Goal: Communication & Community: Ask a question

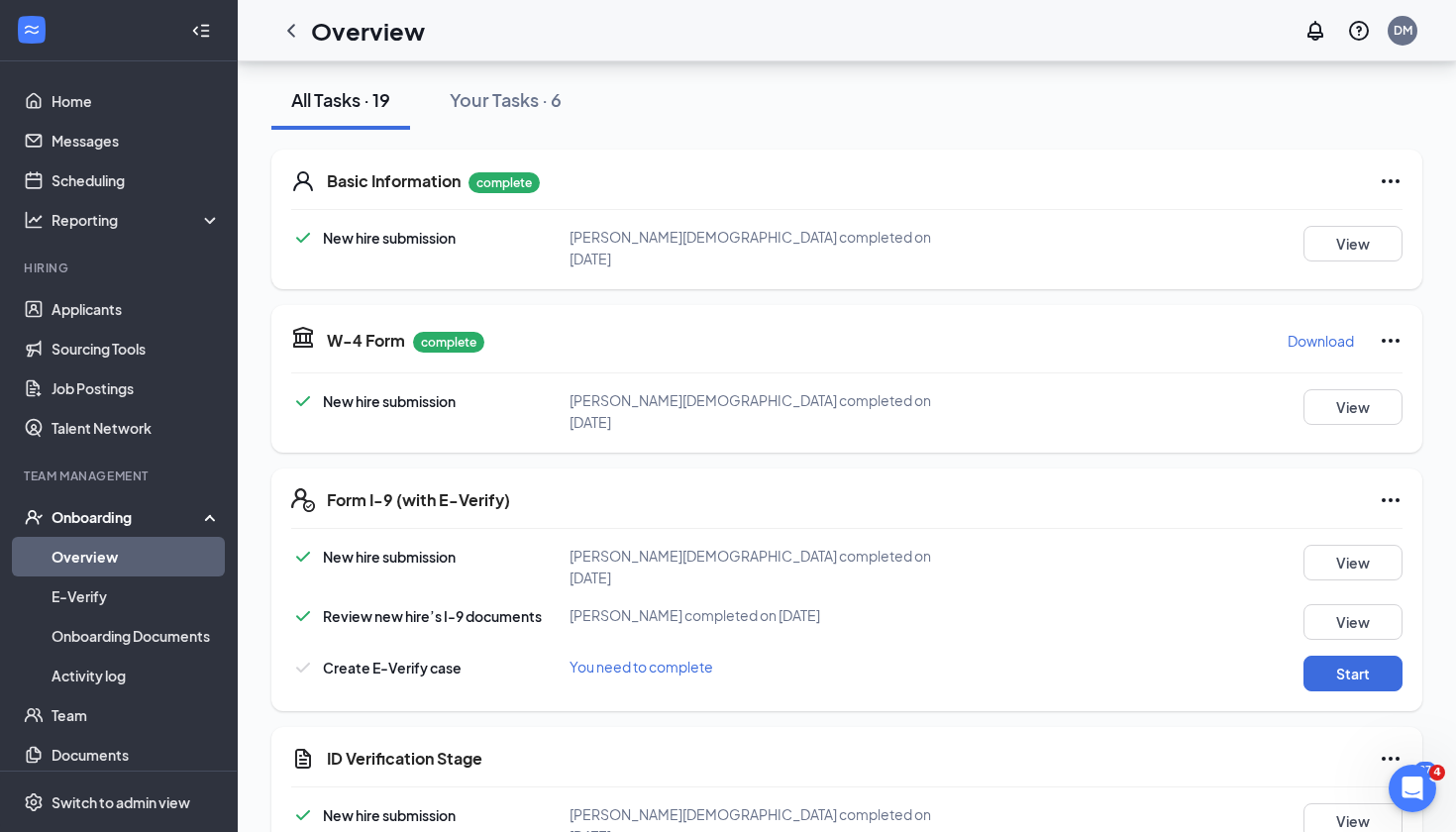
scroll to position [130, 0]
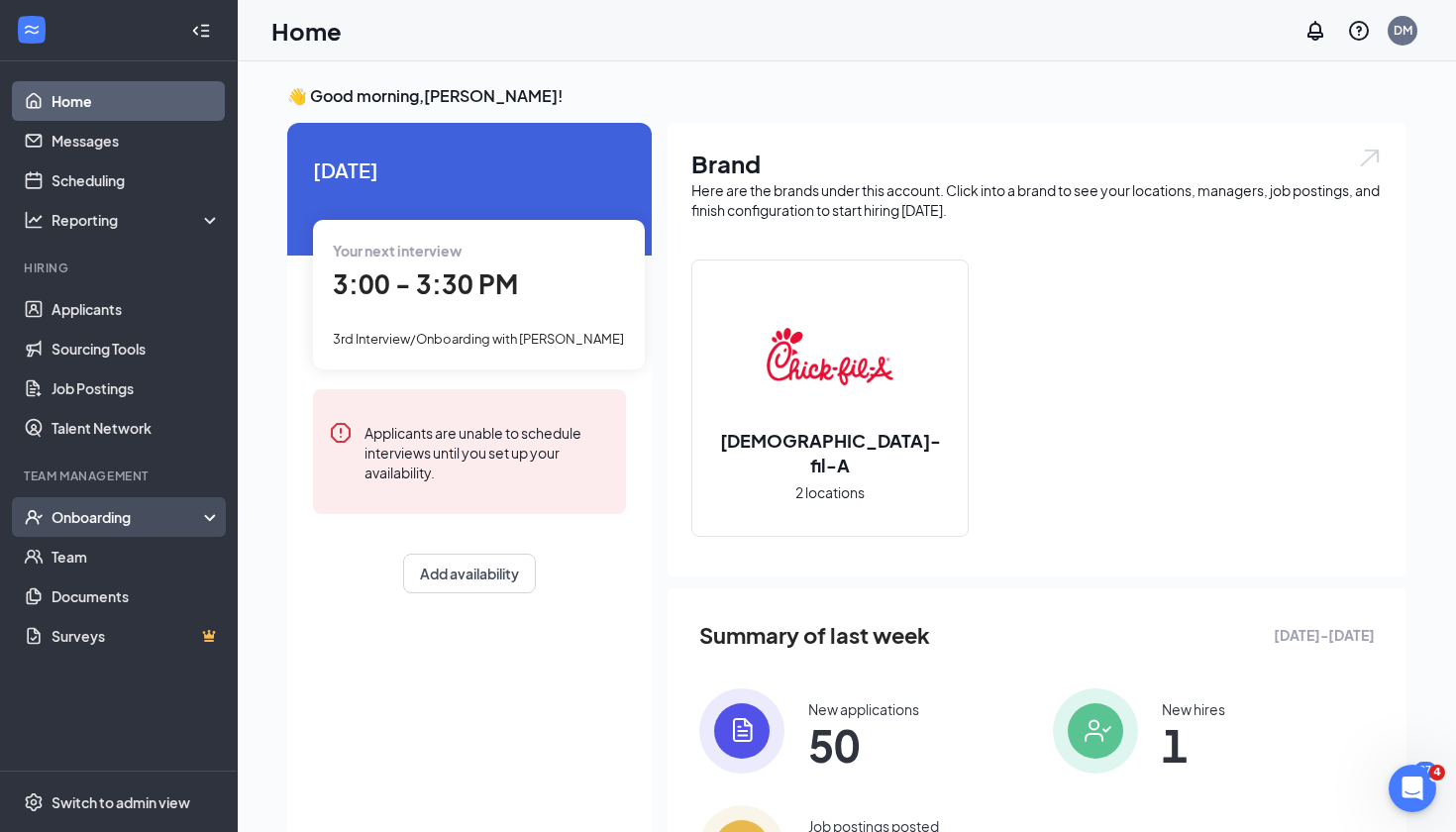
click at [141, 523] on div "Onboarding" at bounding box center [128, 517] width 153 height 20
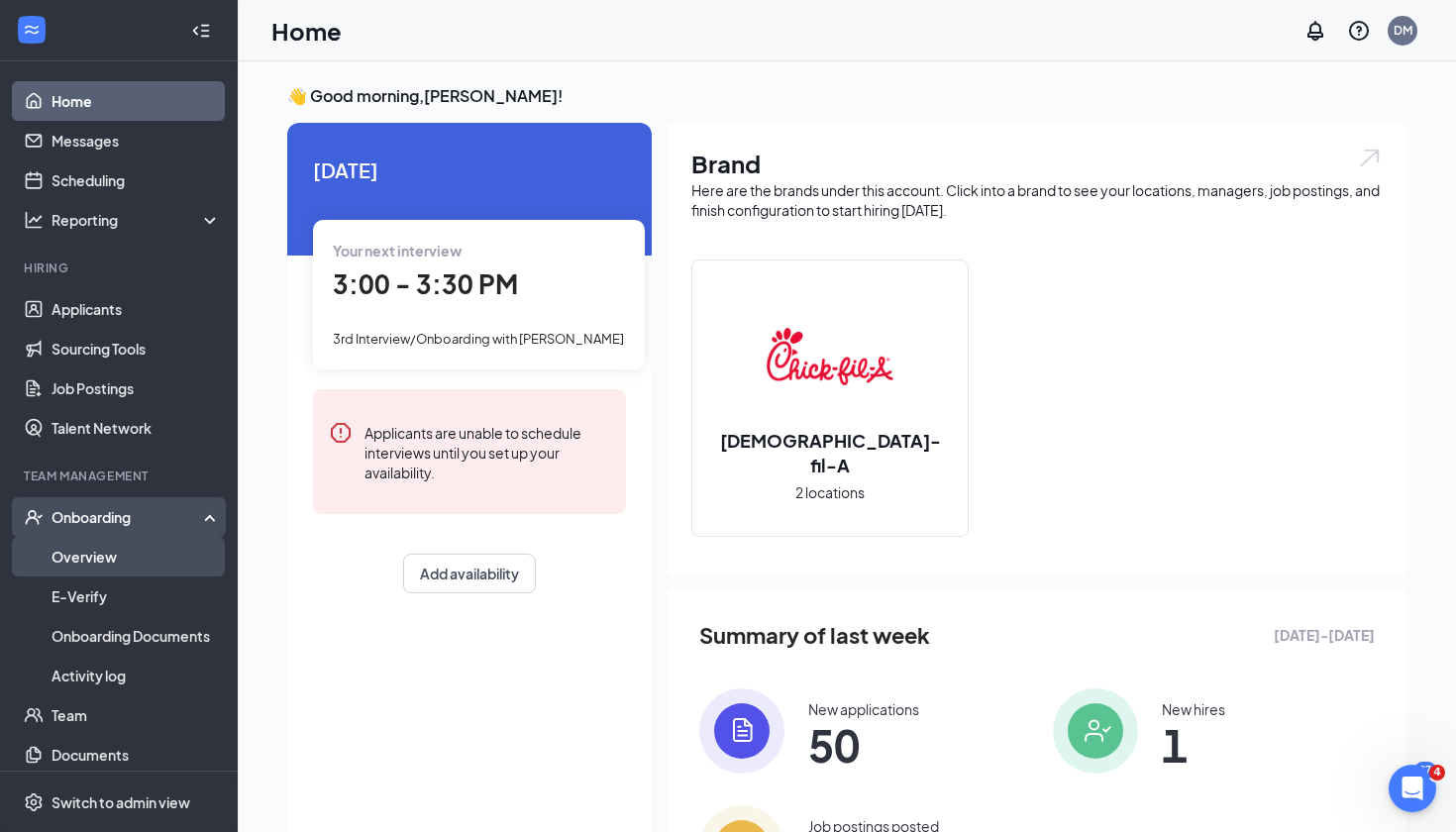
click at [136, 565] on link "Overview" at bounding box center [136, 557] width 169 height 40
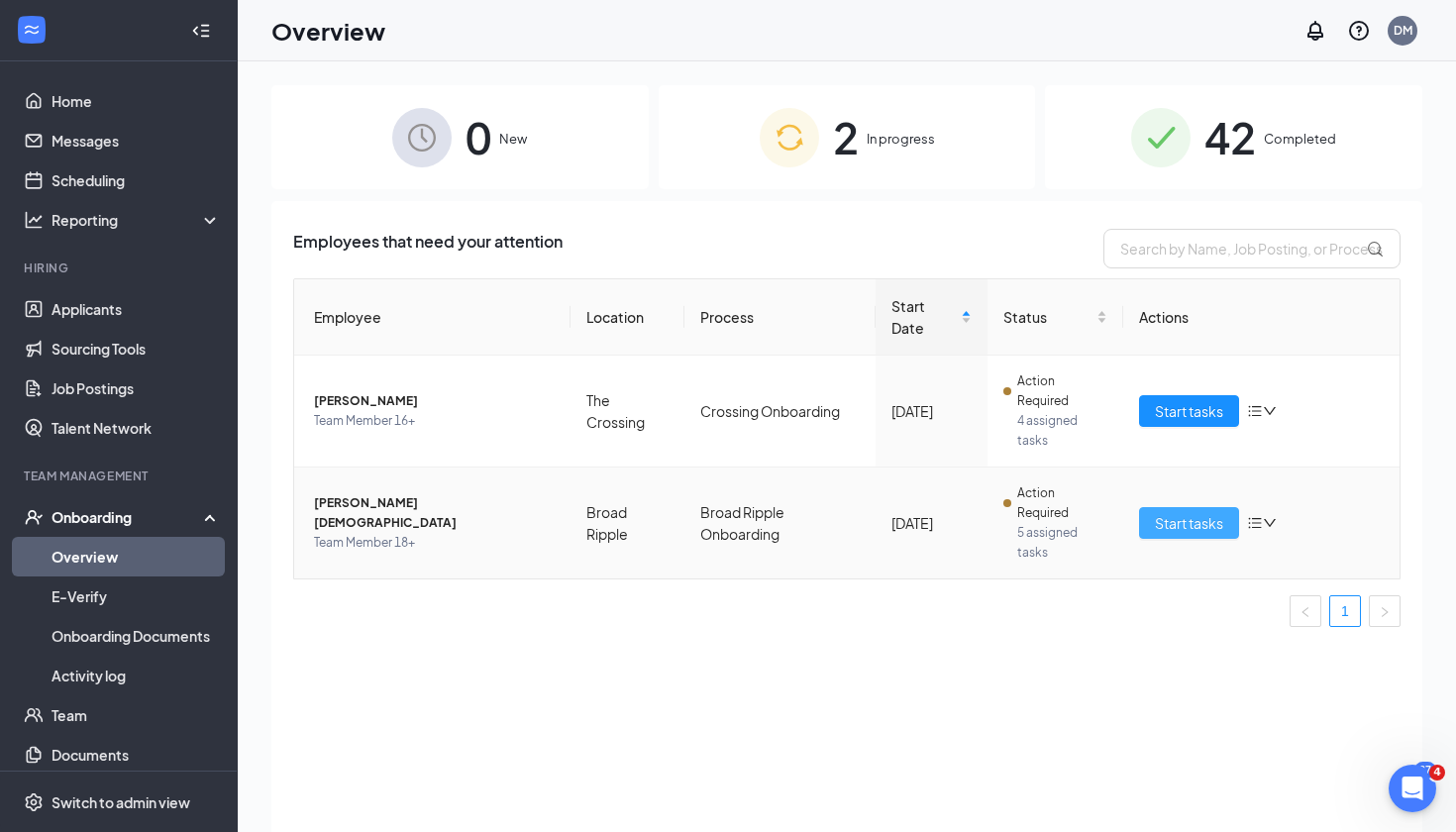
click at [1176, 523] on span "Start tasks" at bounding box center [1189, 523] width 68 height 22
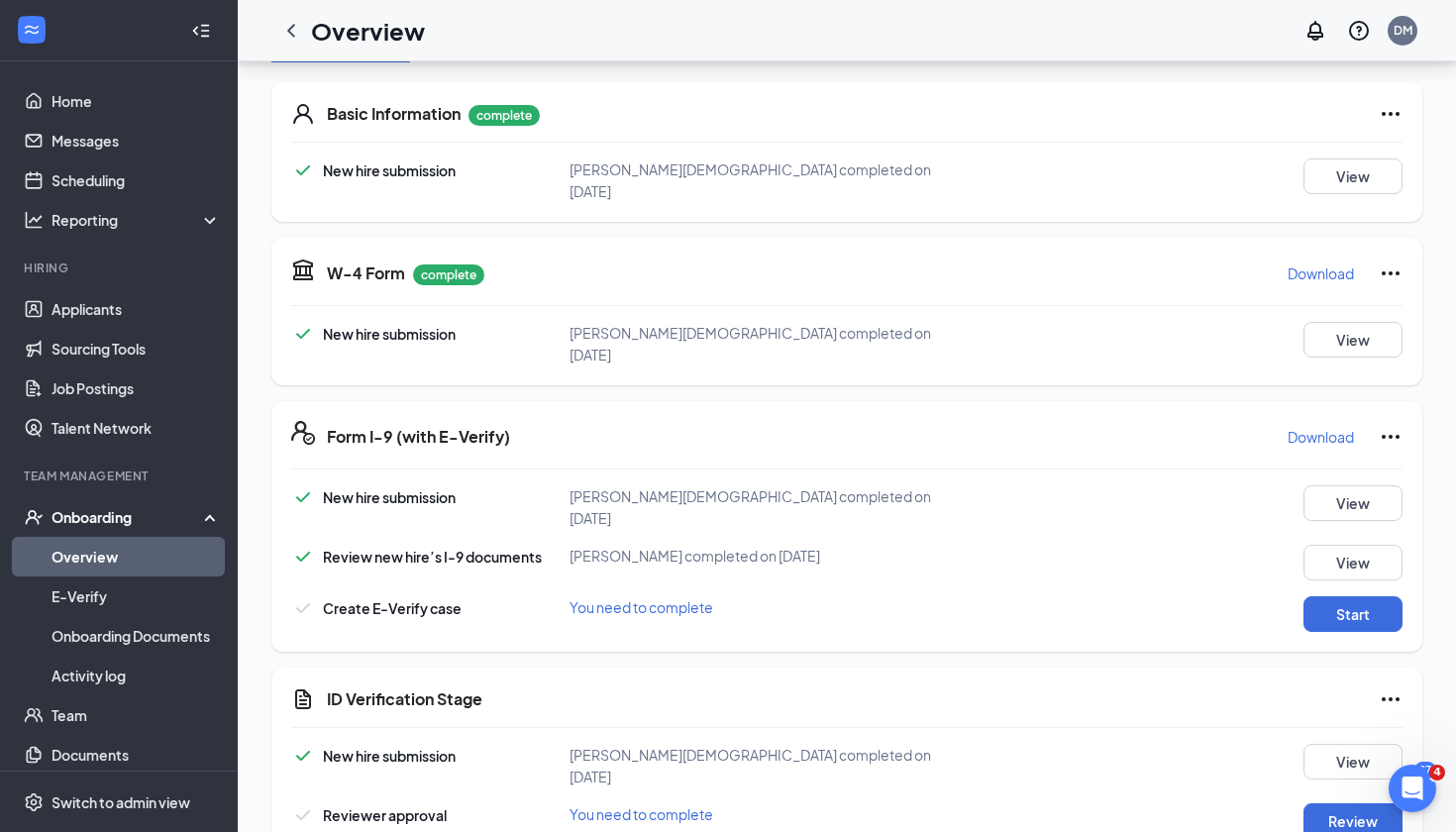
scroll to position [194, 0]
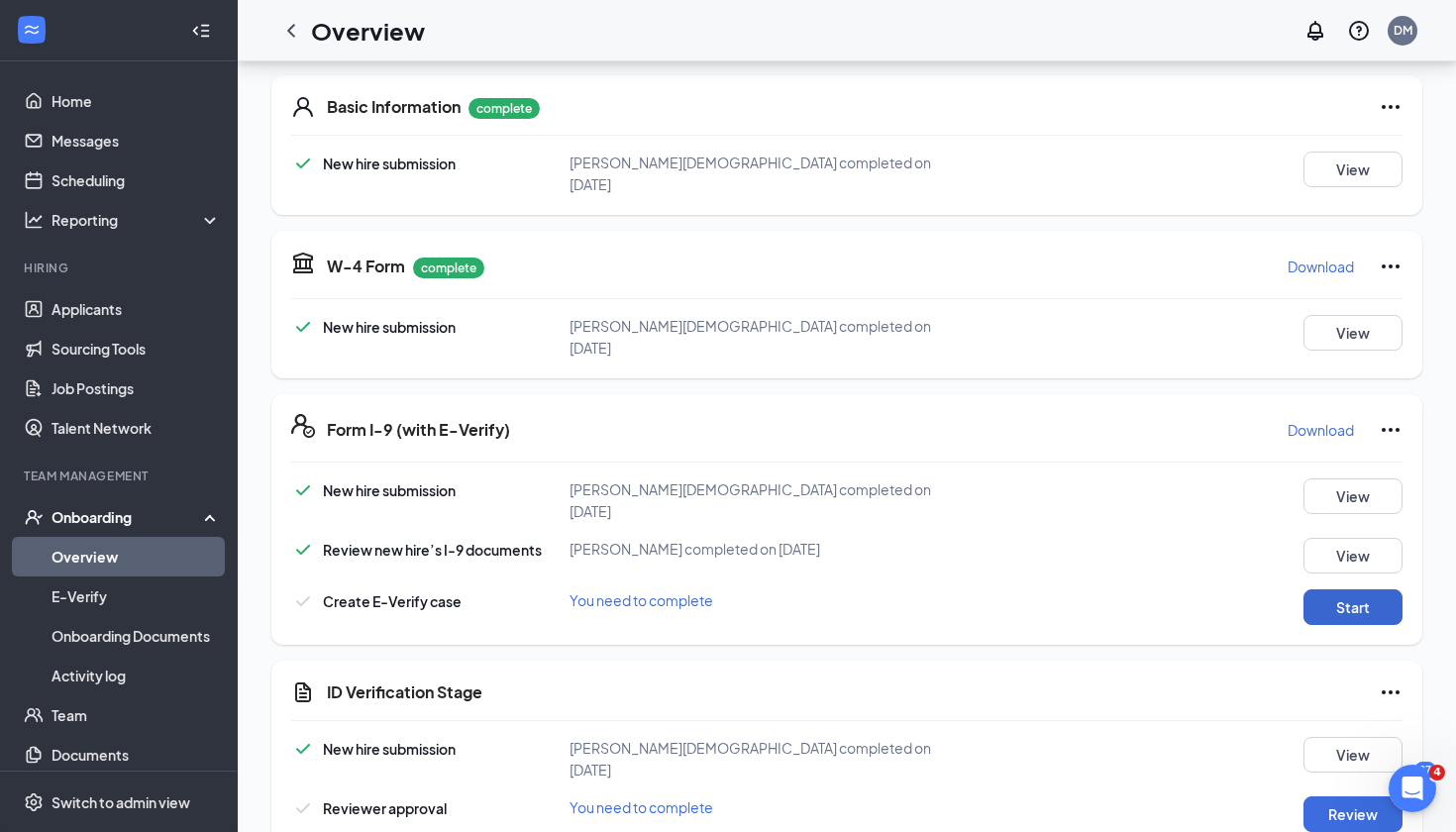
click at [1353, 589] on button "Start" at bounding box center [1353, 607] width 99 height 36
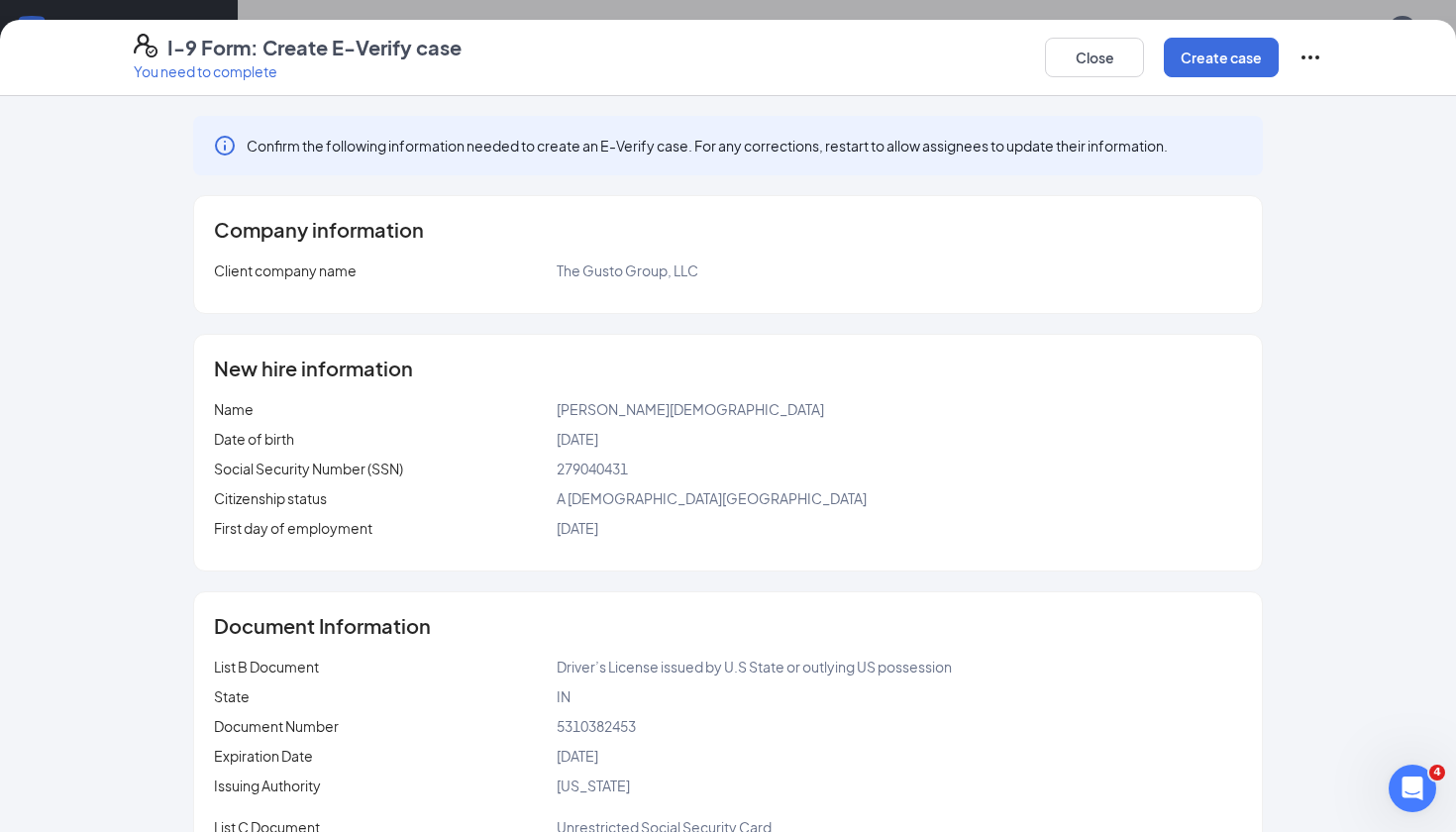
scroll to position [0, 0]
click at [1314, 56] on icon "Ellipses" at bounding box center [1311, 58] width 24 height 24
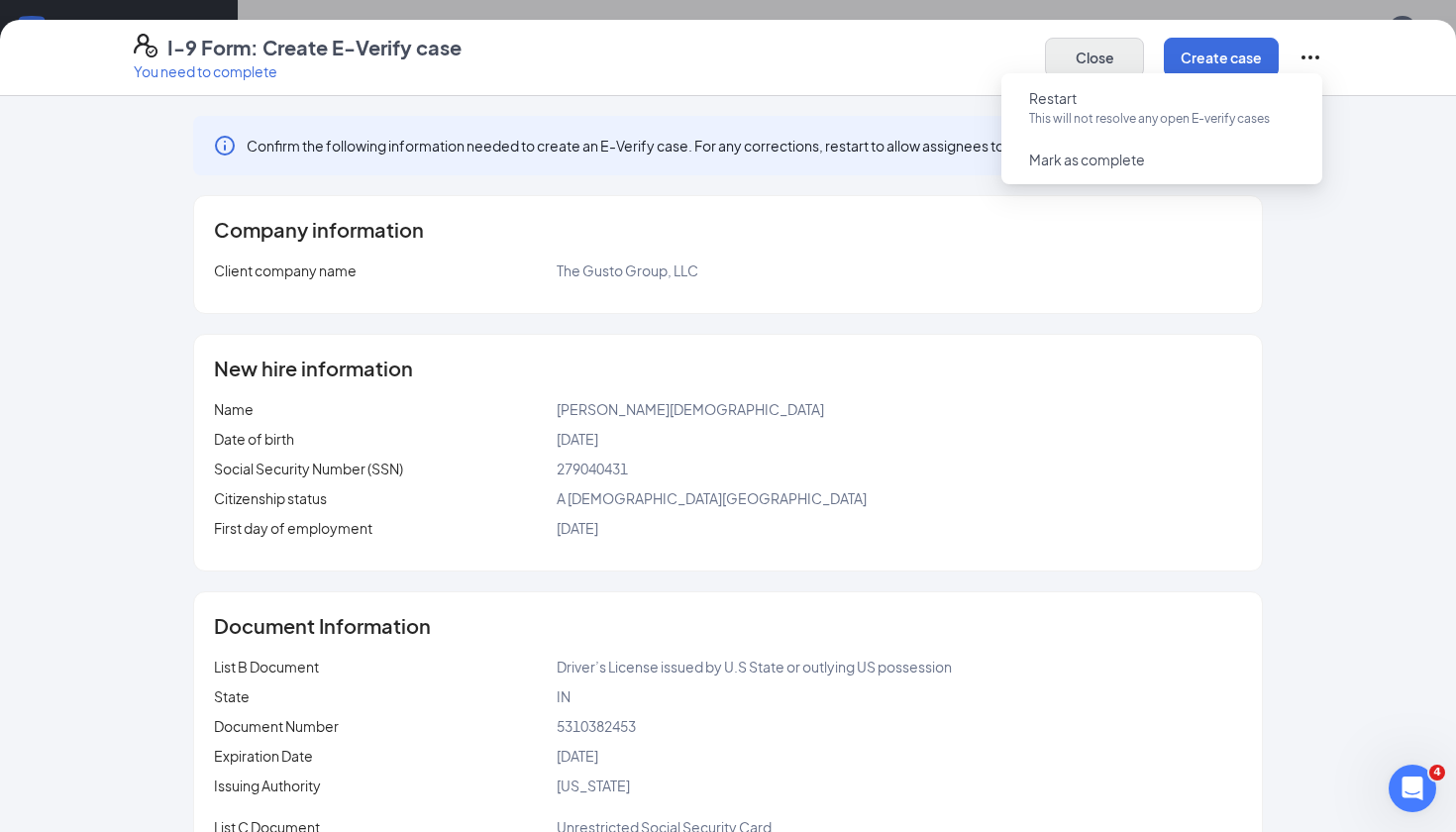
click at [1098, 62] on button "Close" at bounding box center [1094, 58] width 99 height 40
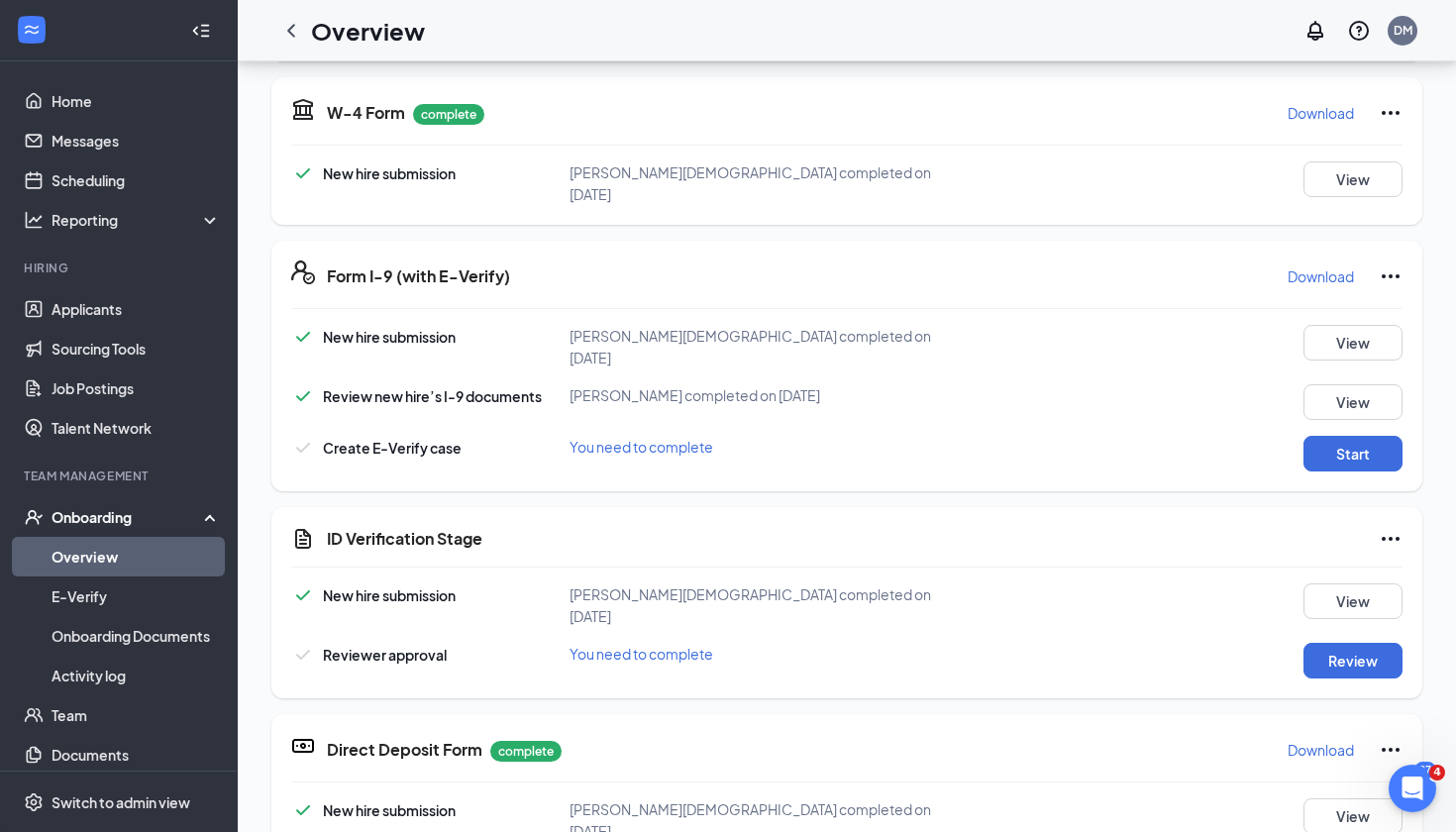
scroll to position [351, 0]
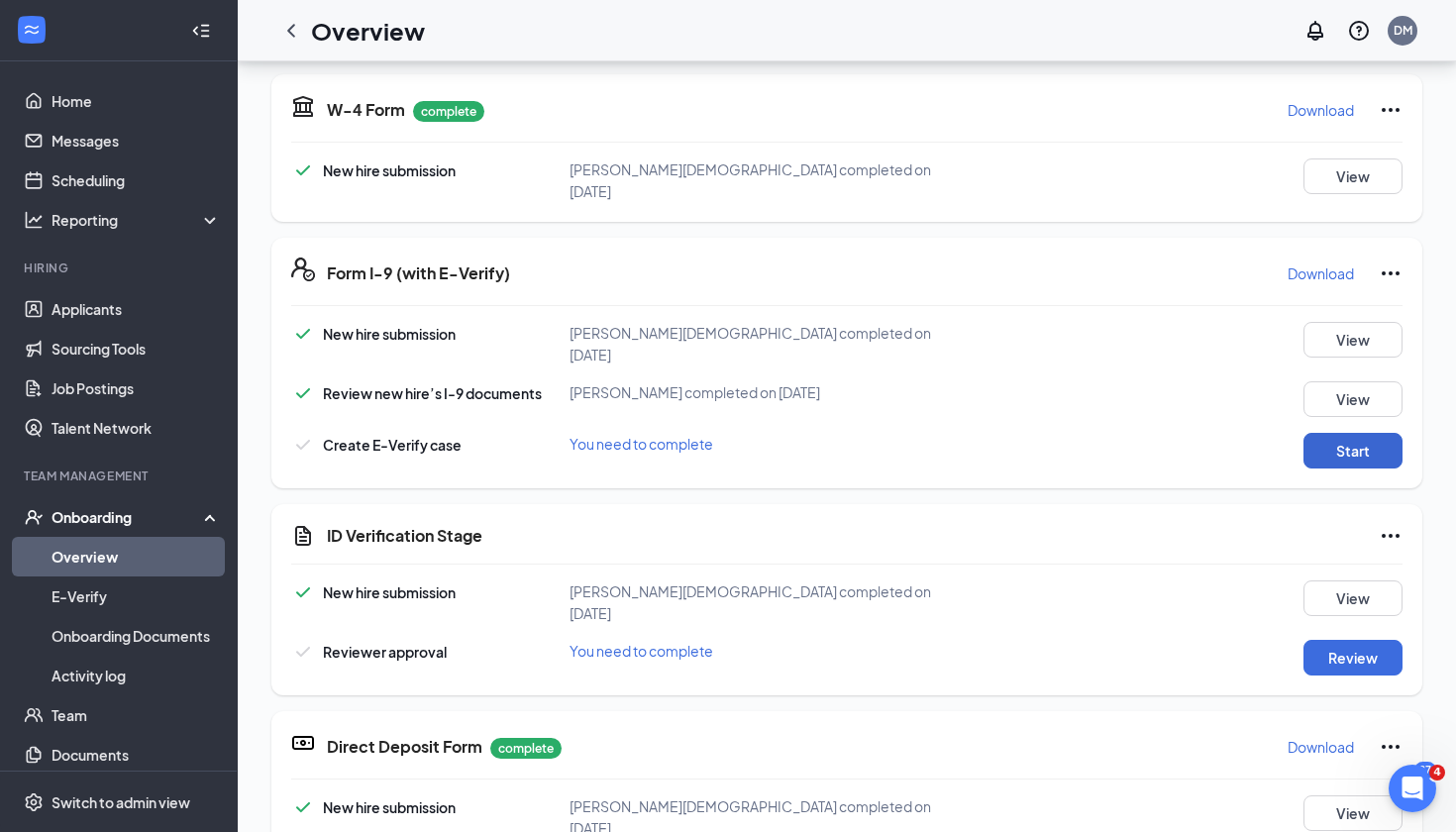
click at [1365, 433] on button "Start" at bounding box center [1353, 451] width 99 height 36
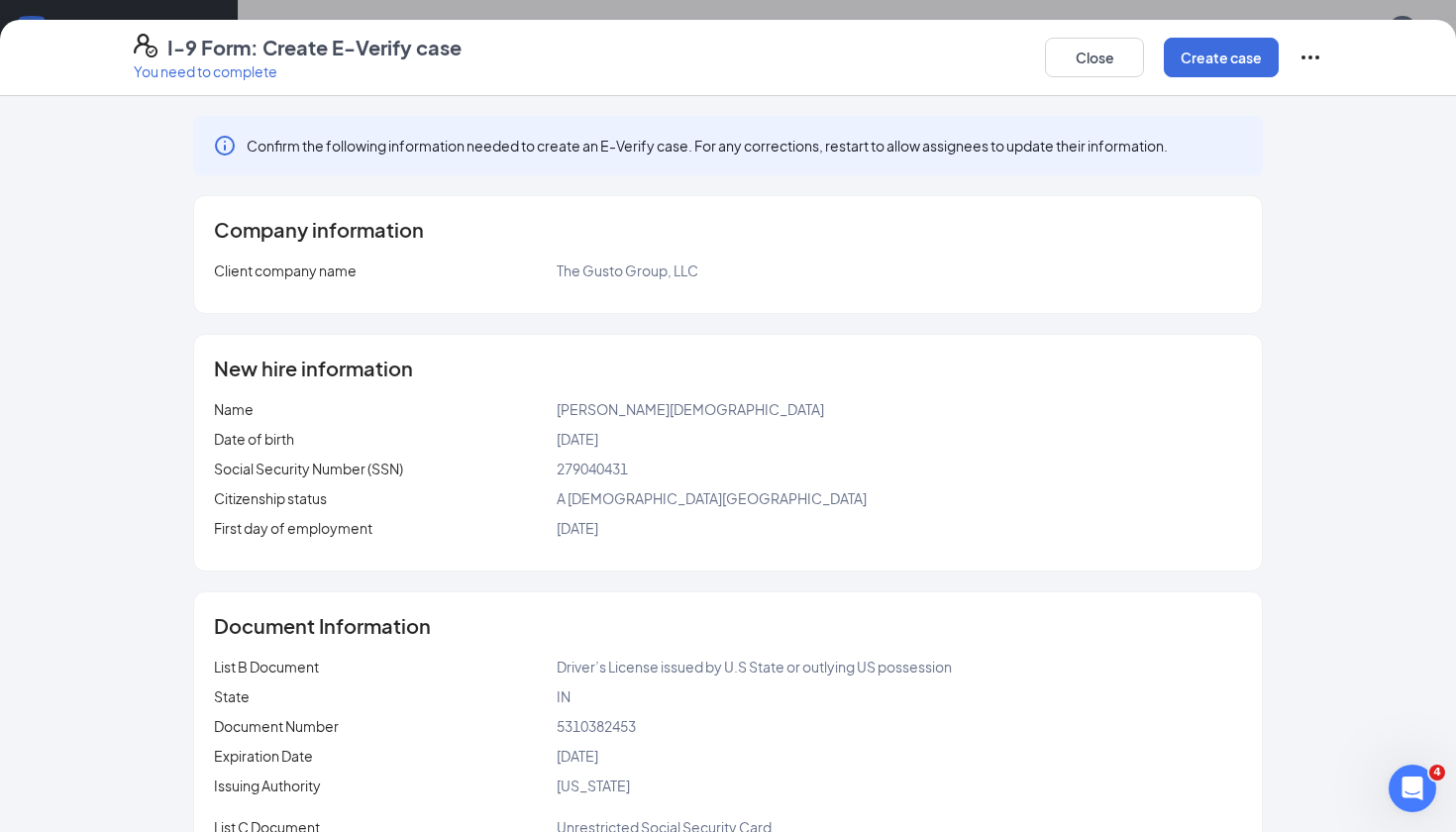
scroll to position [0, 0]
click at [1129, 64] on button "Close" at bounding box center [1094, 58] width 99 height 40
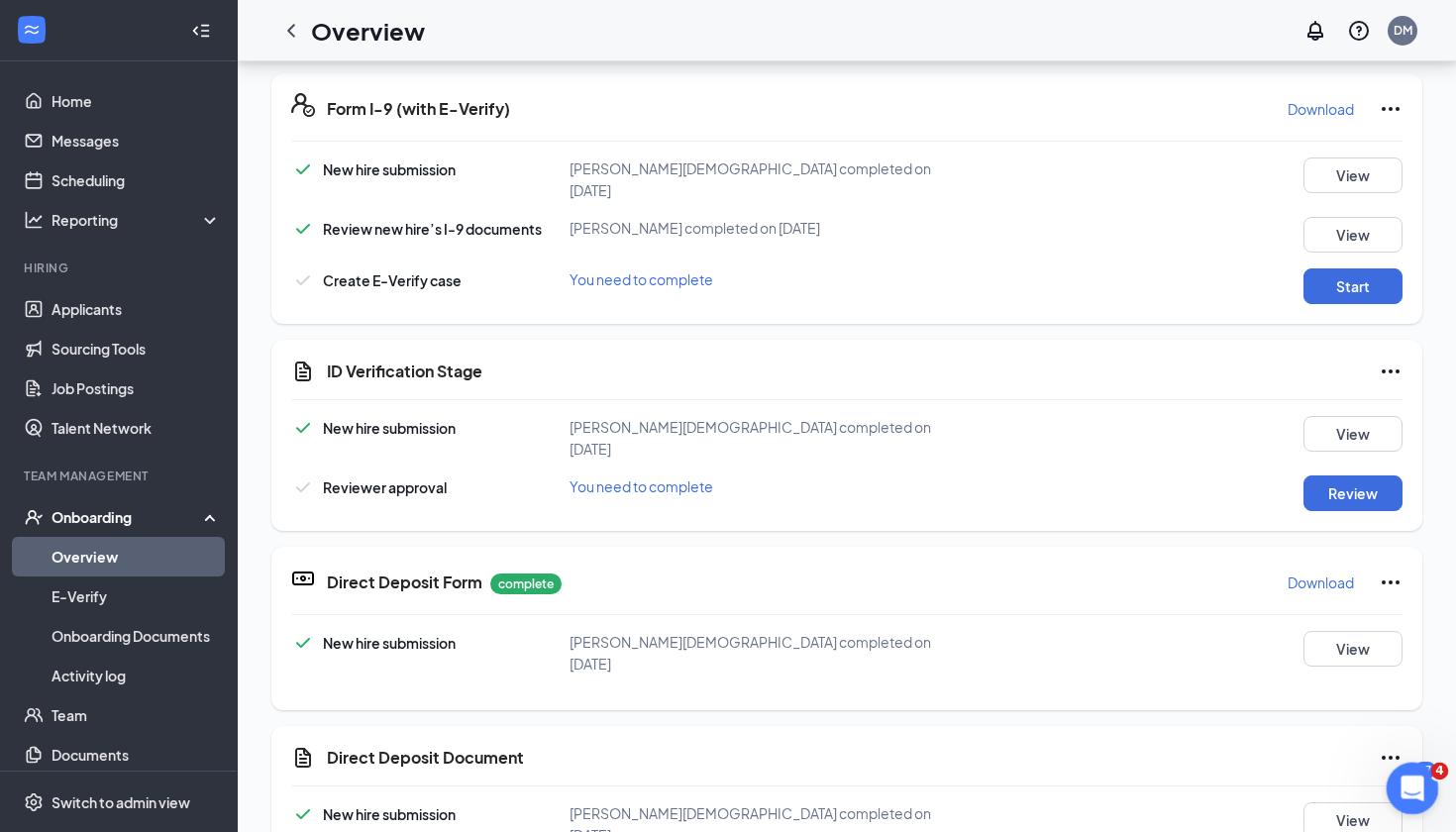
click at [1415, 778] on icon "Open Intercom Messenger" at bounding box center [1410, 786] width 33 height 33
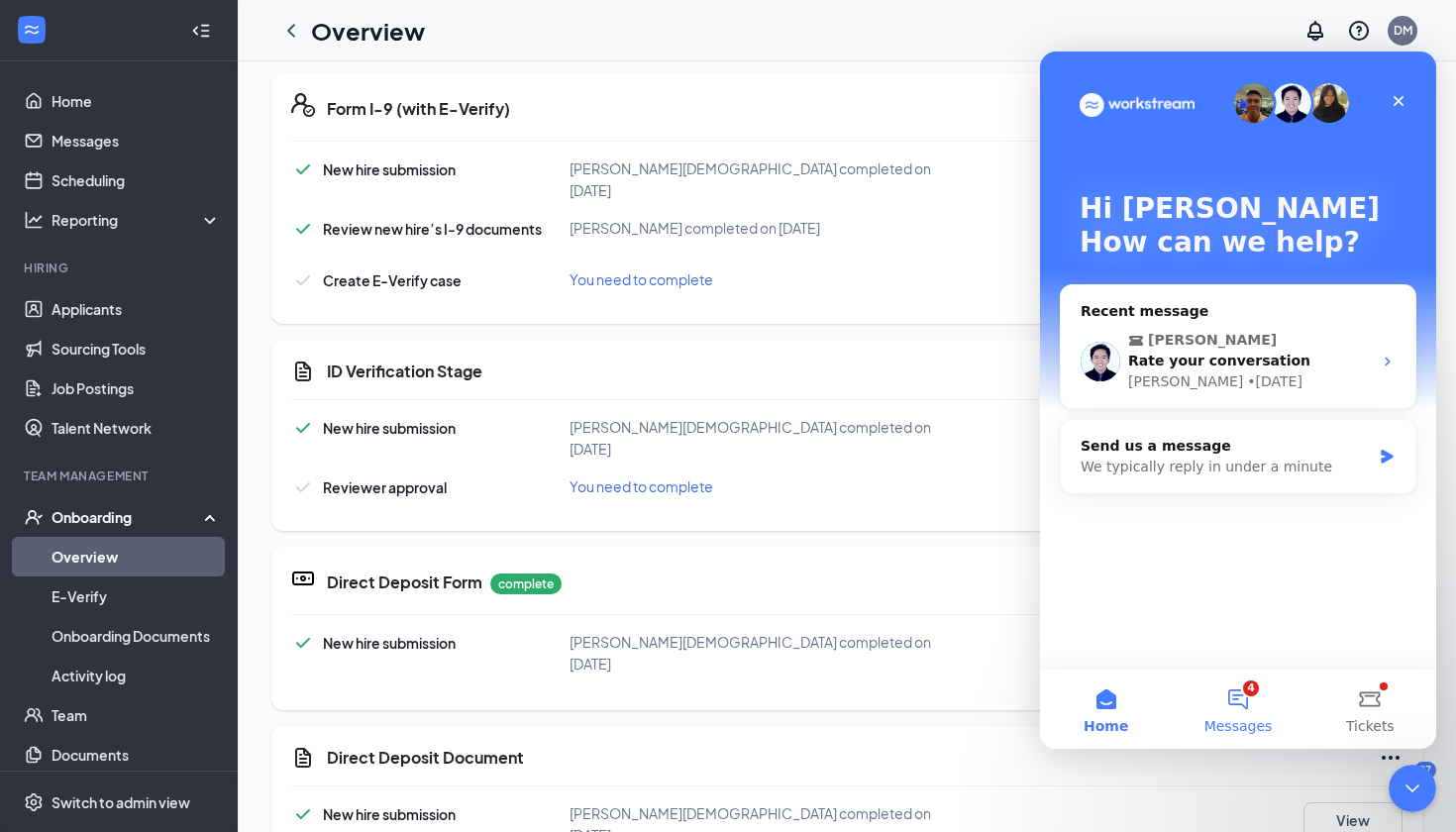
click at [1240, 677] on button "4 Messages" at bounding box center [1238, 709] width 132 height 79
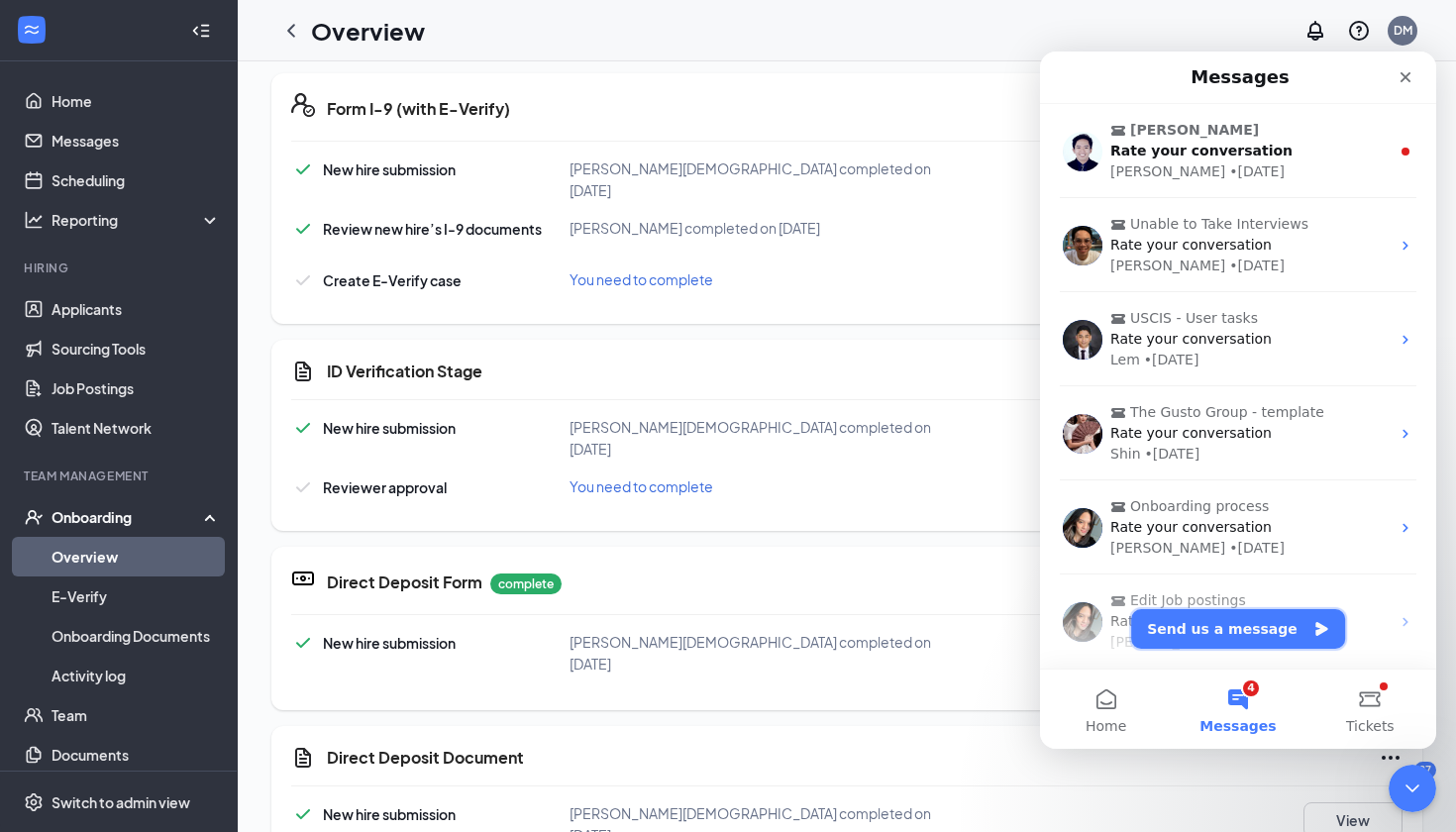
click at [1254, 621] on button "Send us a message" at bounding box center [1238, 629] width 214 height 40
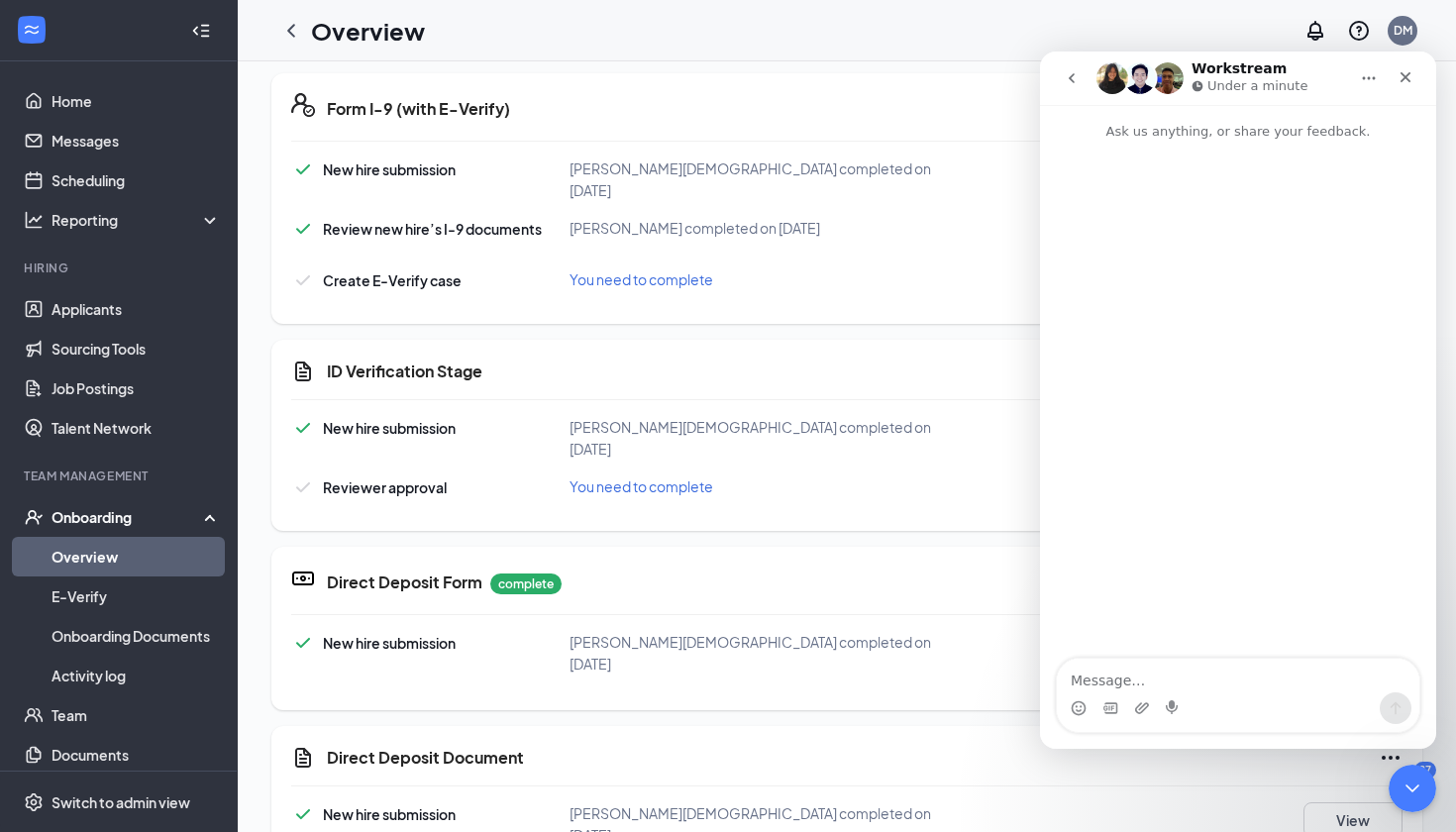
click at [1147, 689] on textarea "Message…" at bounding box center [1238, 676] width 363 height 34
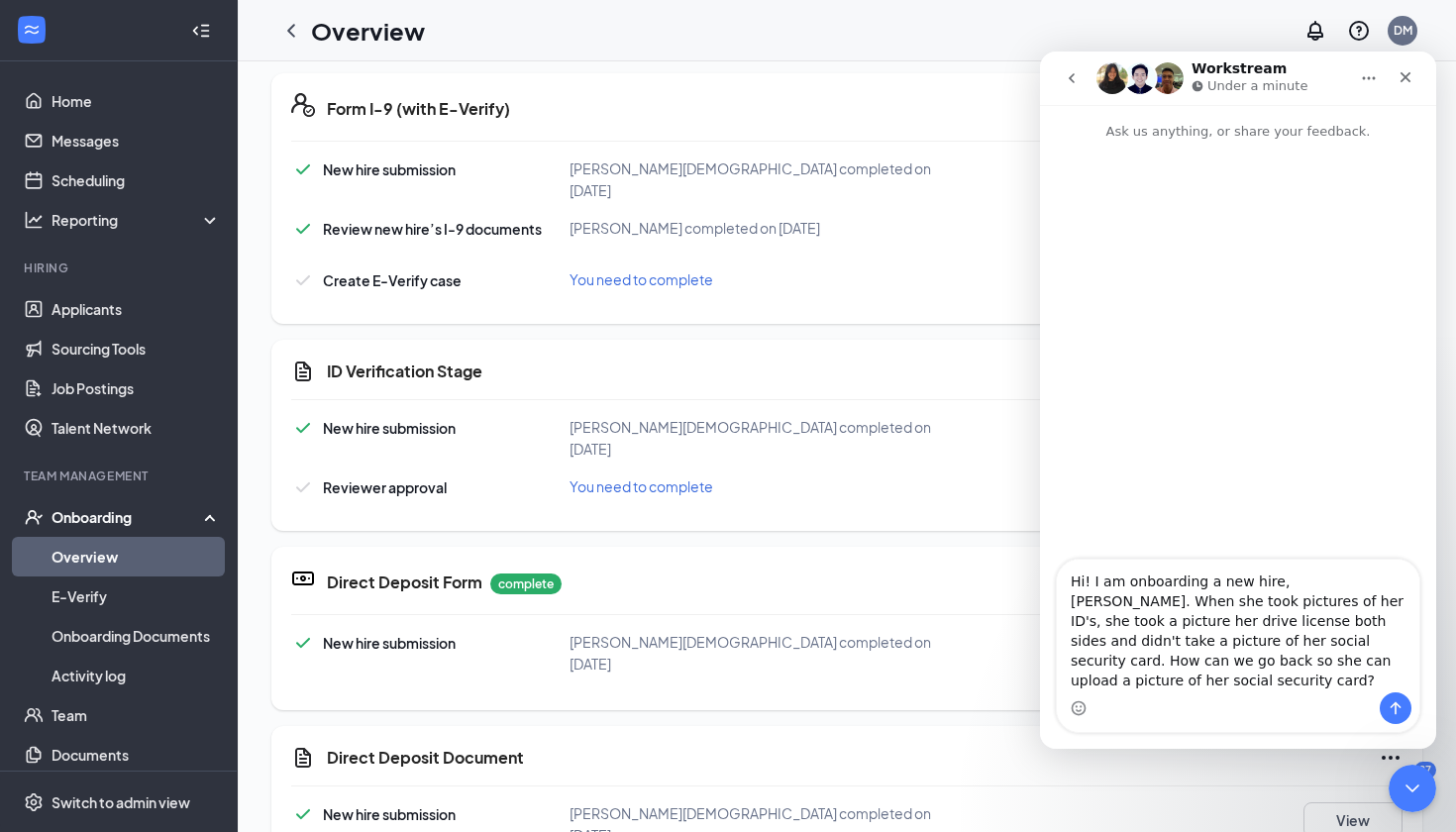
type textarea "Hi! I am onboarding a new hire, [PERSON_NAME]. When she took pictures of her ID…"
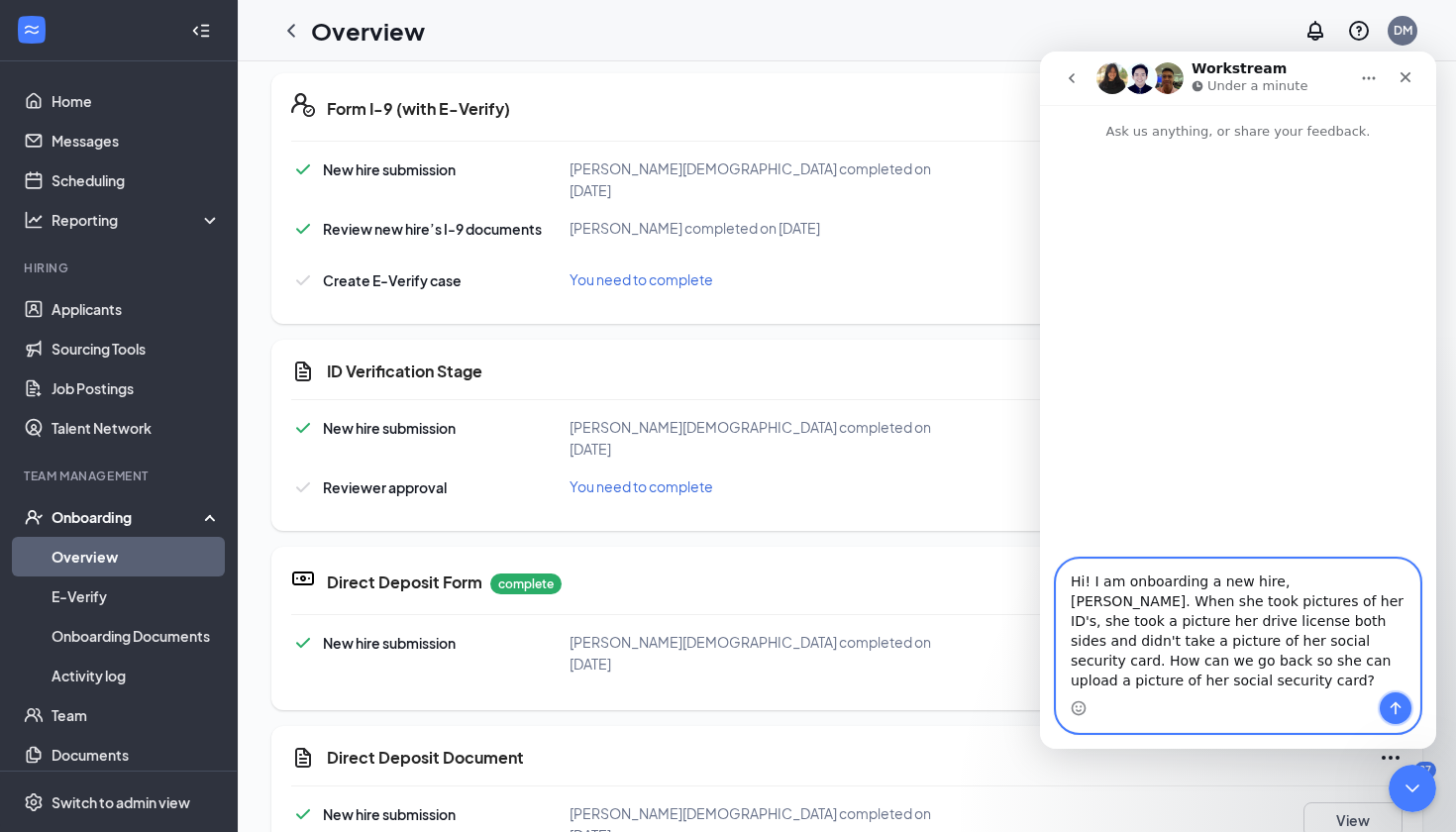
click at [1396, 701] on icon "Send a message…" at bounding box center [1396, 708] width 16 height 16
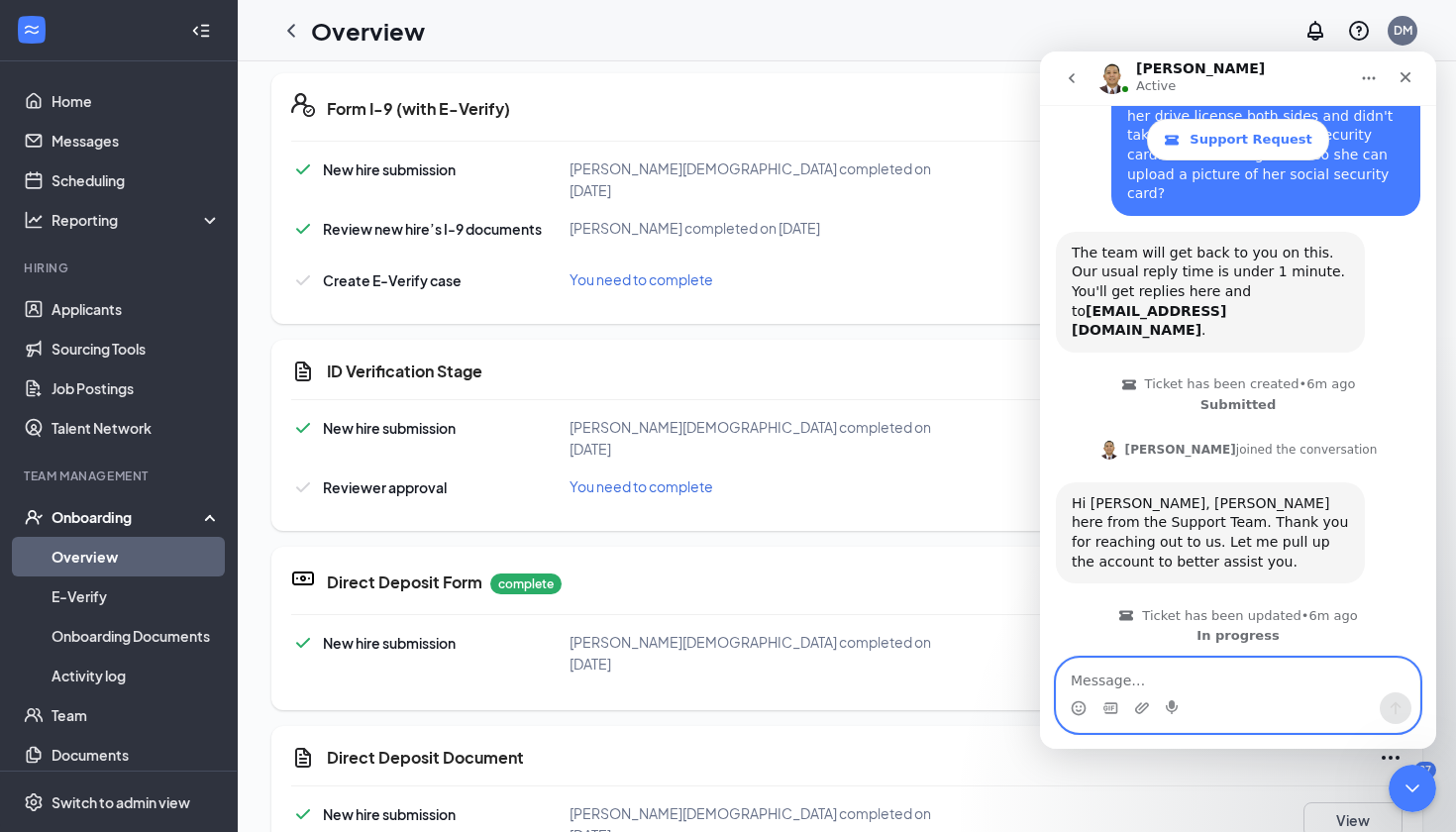
scroll to position [133, 0]
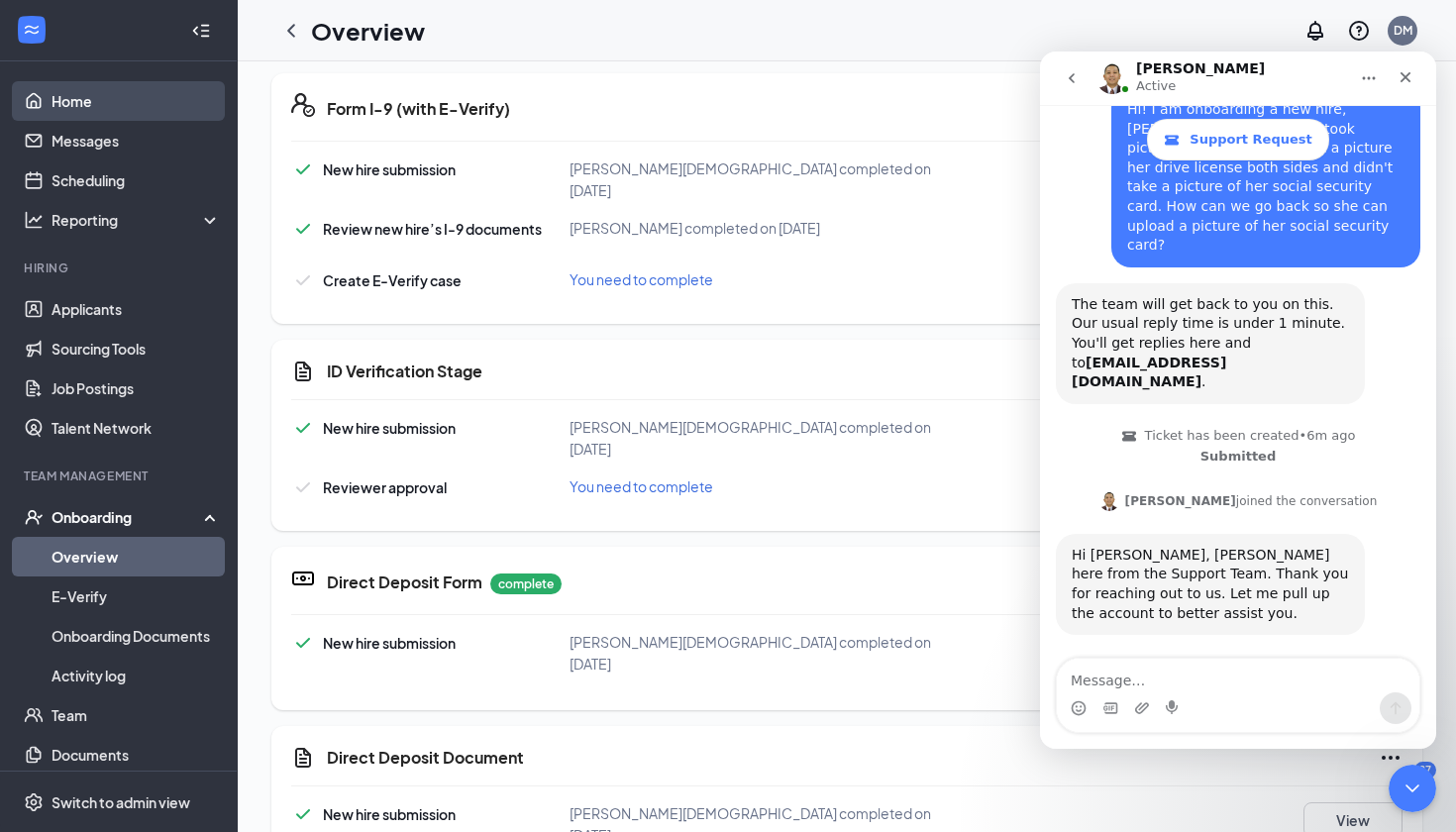
click at [71, 99] on link "Home" at bounding box center [136, 101] width 169 height 40
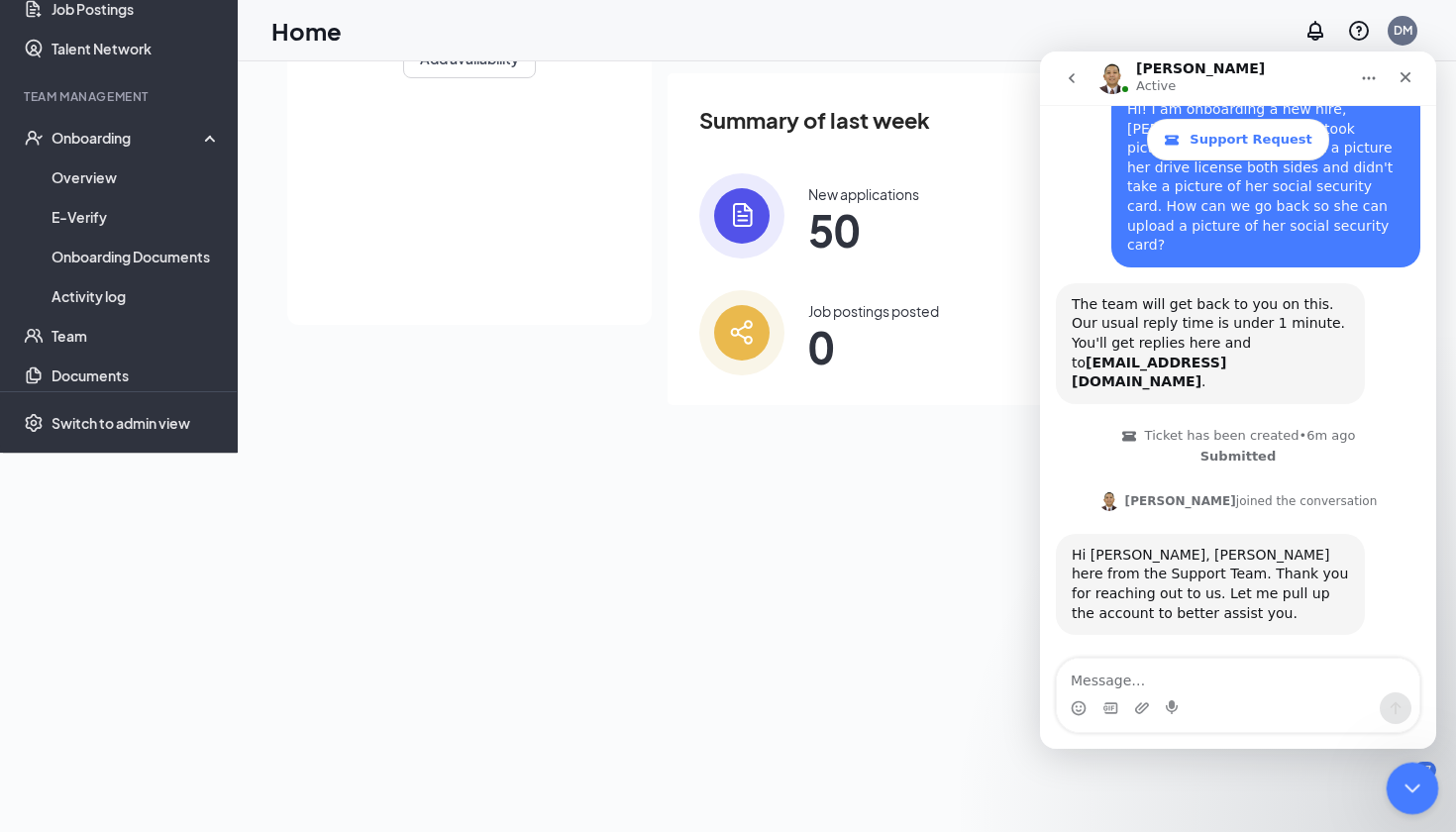
click at [1415, 794] on icon "Close Intercom Messenger" at bounding box center [1410, 786] width 24 height 24
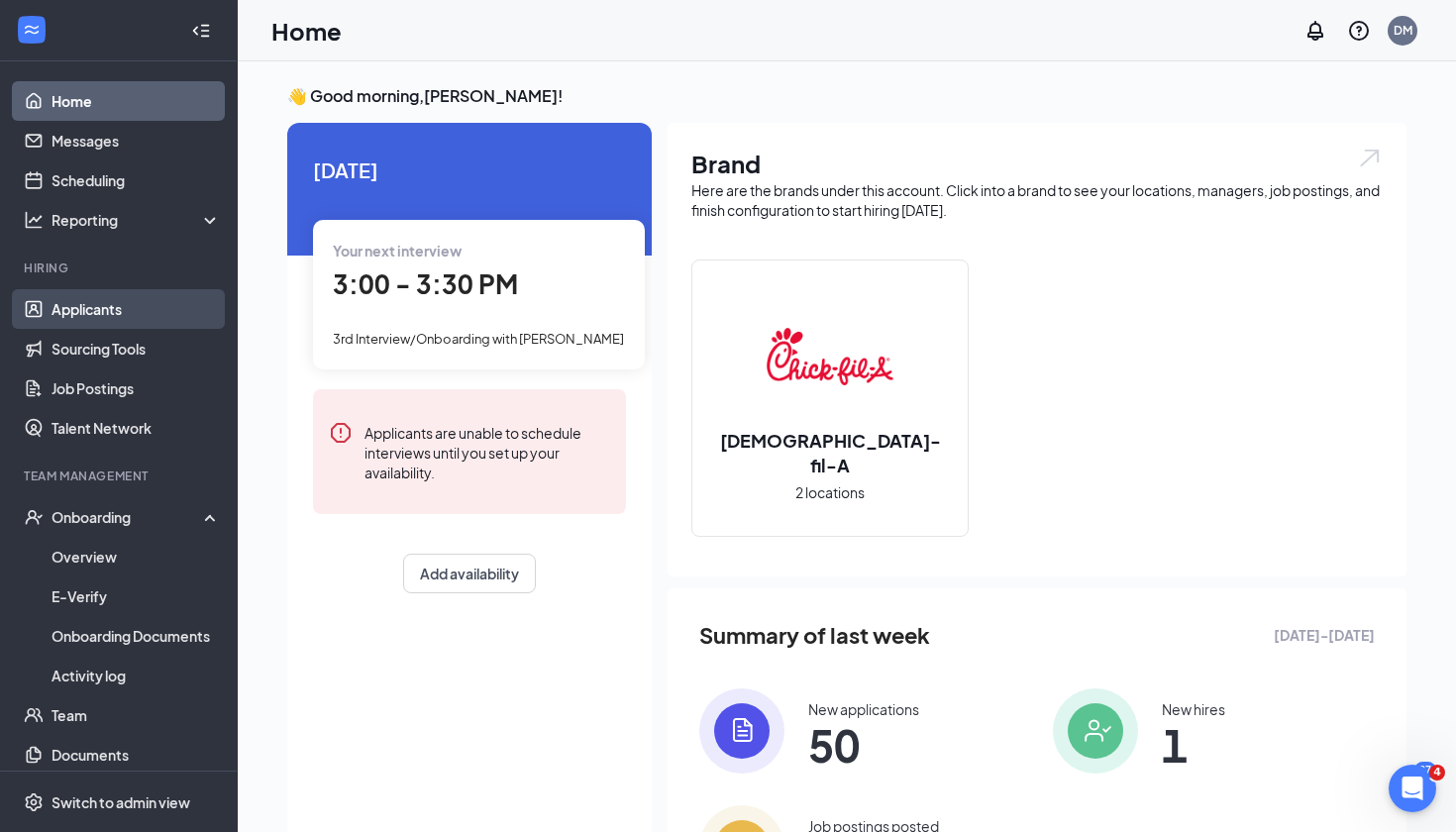
click at [128, 298] on link "Applicants" at bounding box center [136, 309] width 169 height 40
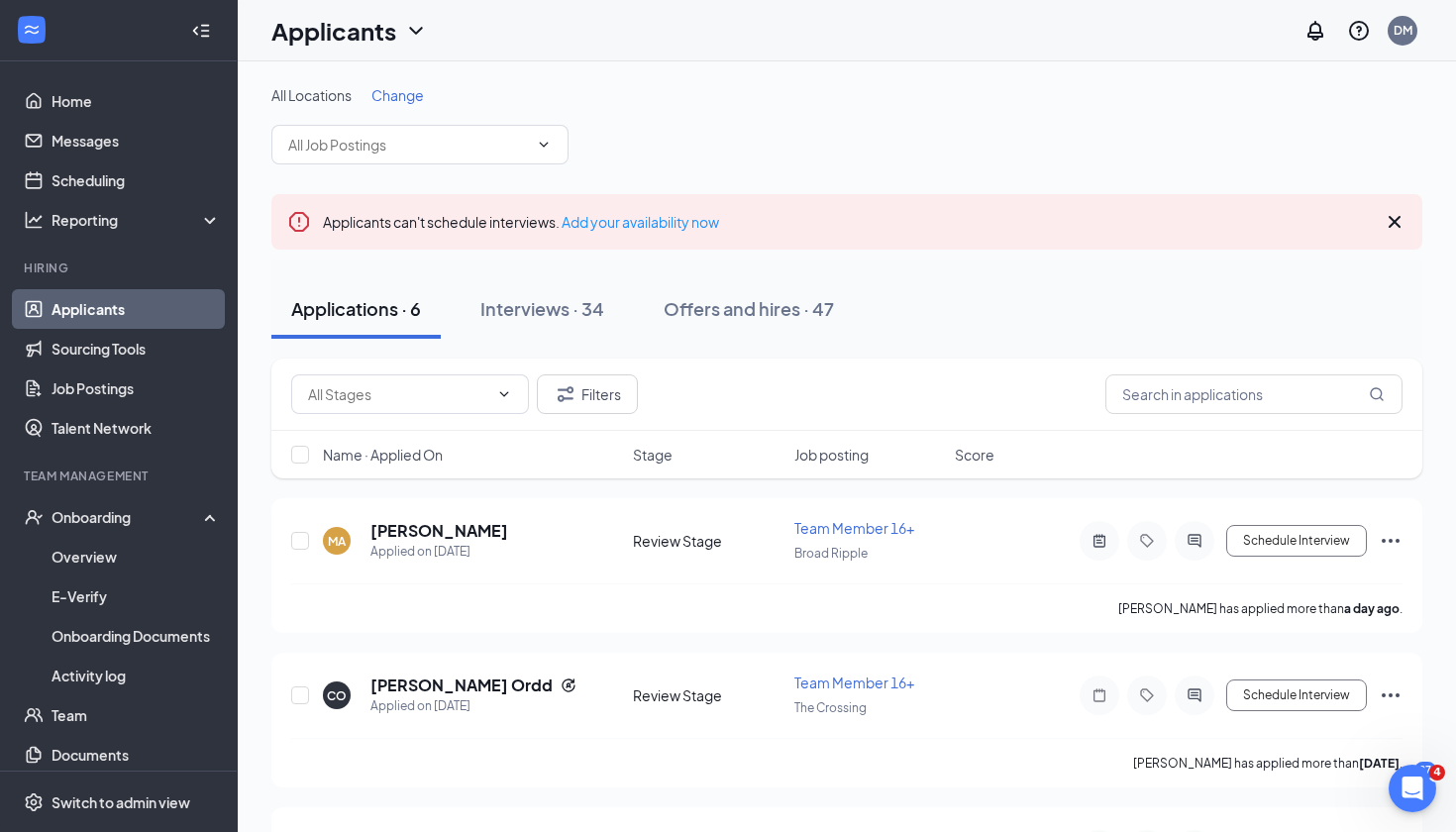
click at [411, 101] on span "Change" at bounding box center [398, 95] width 53 height 18
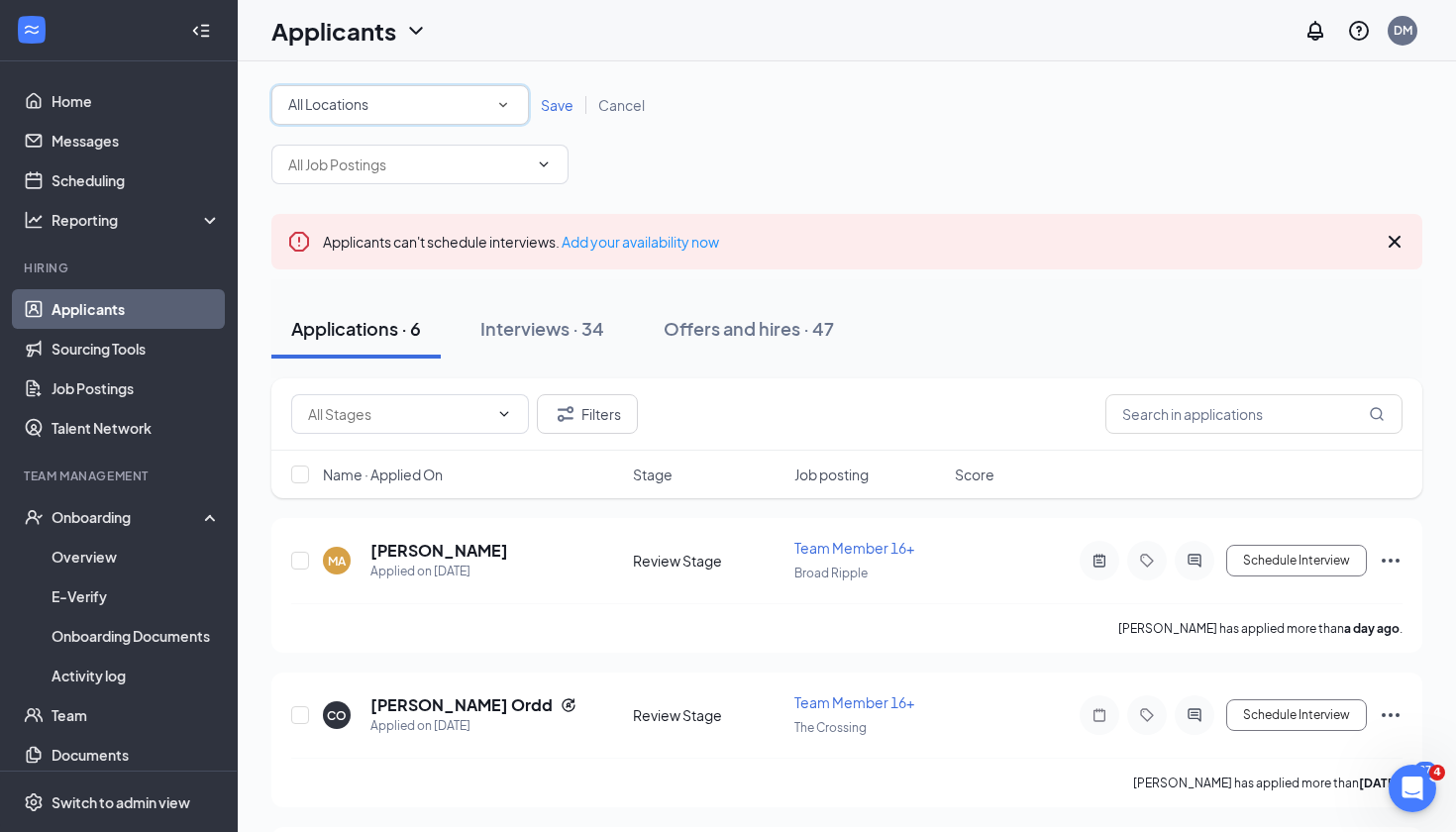
click at [429, 106] on div "All Locations" at bounding box center [400, 105] width 224 height 24
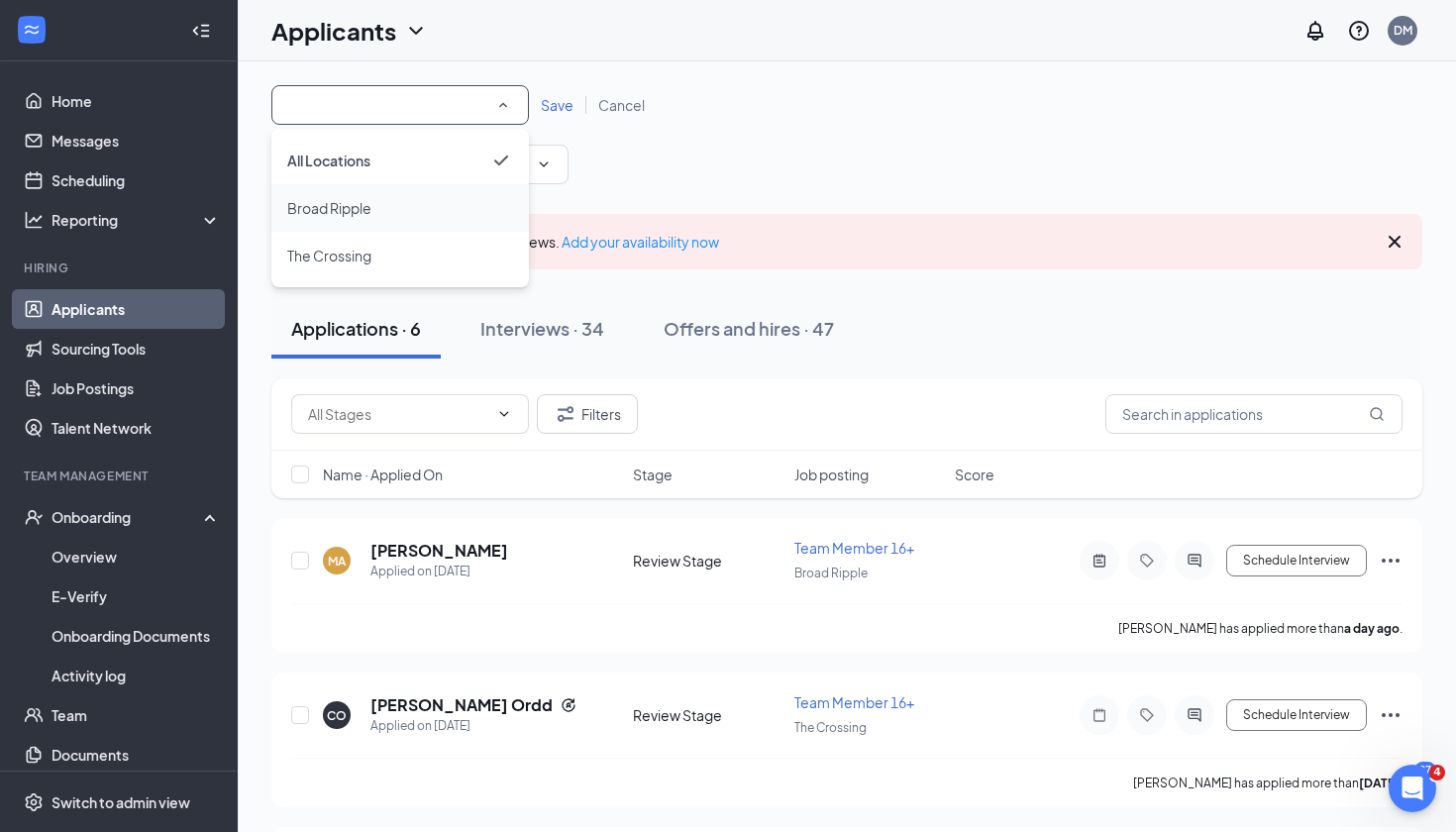
click at [416, 200] on div "Broad Ripple" at bounding box center [400, 208] width 226 height 24
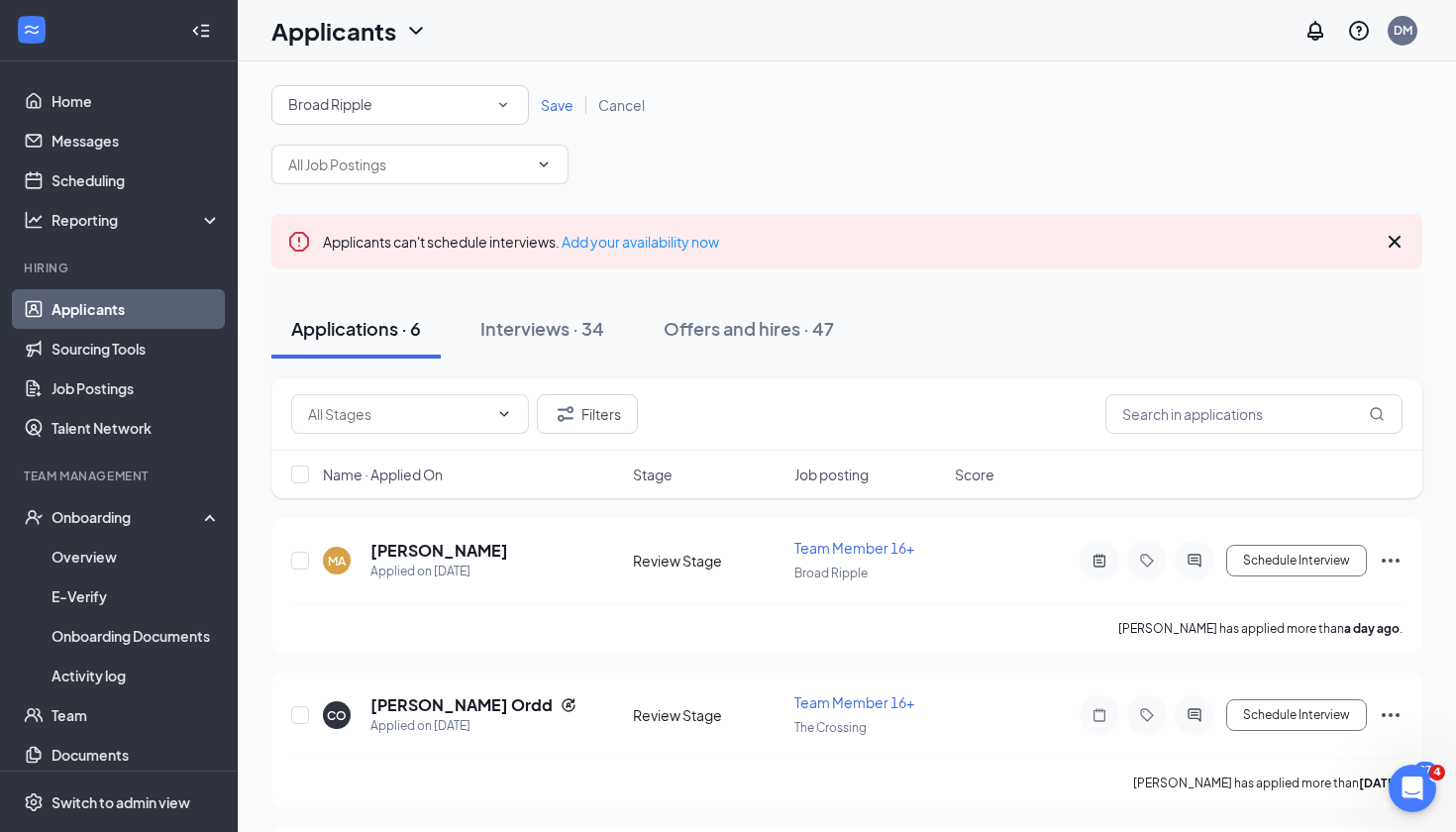
click at [550, 111] on span "Save" at bounding box center [557, 105] width 33 height 18
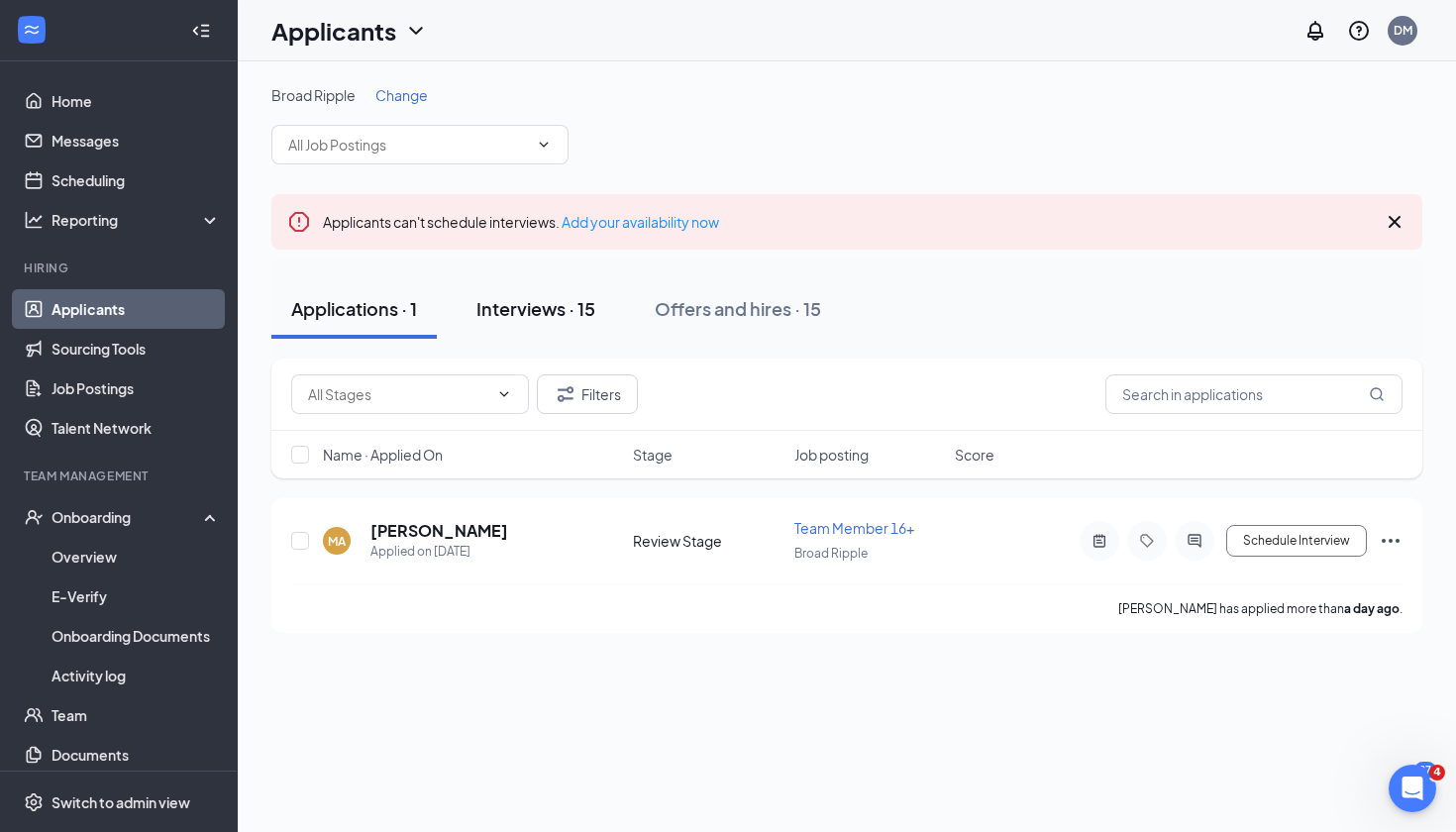
click at [533, 307] on div "Interviews · 15" at bounding box center [536, 308] width 119 height 25
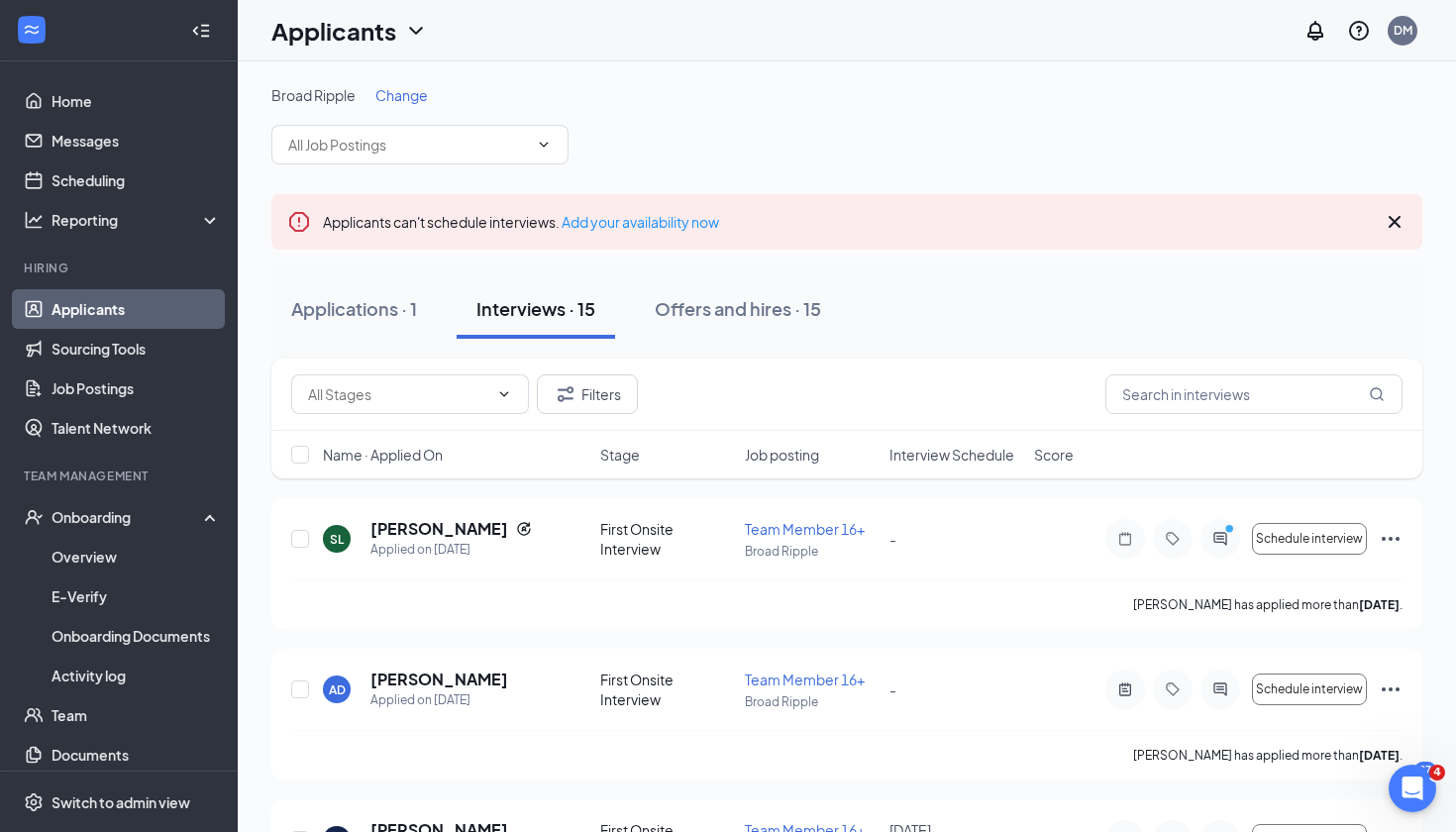
click at [964, 451] on span "Interview Schedule" at bounding box center [952, 455] width 125 height 20
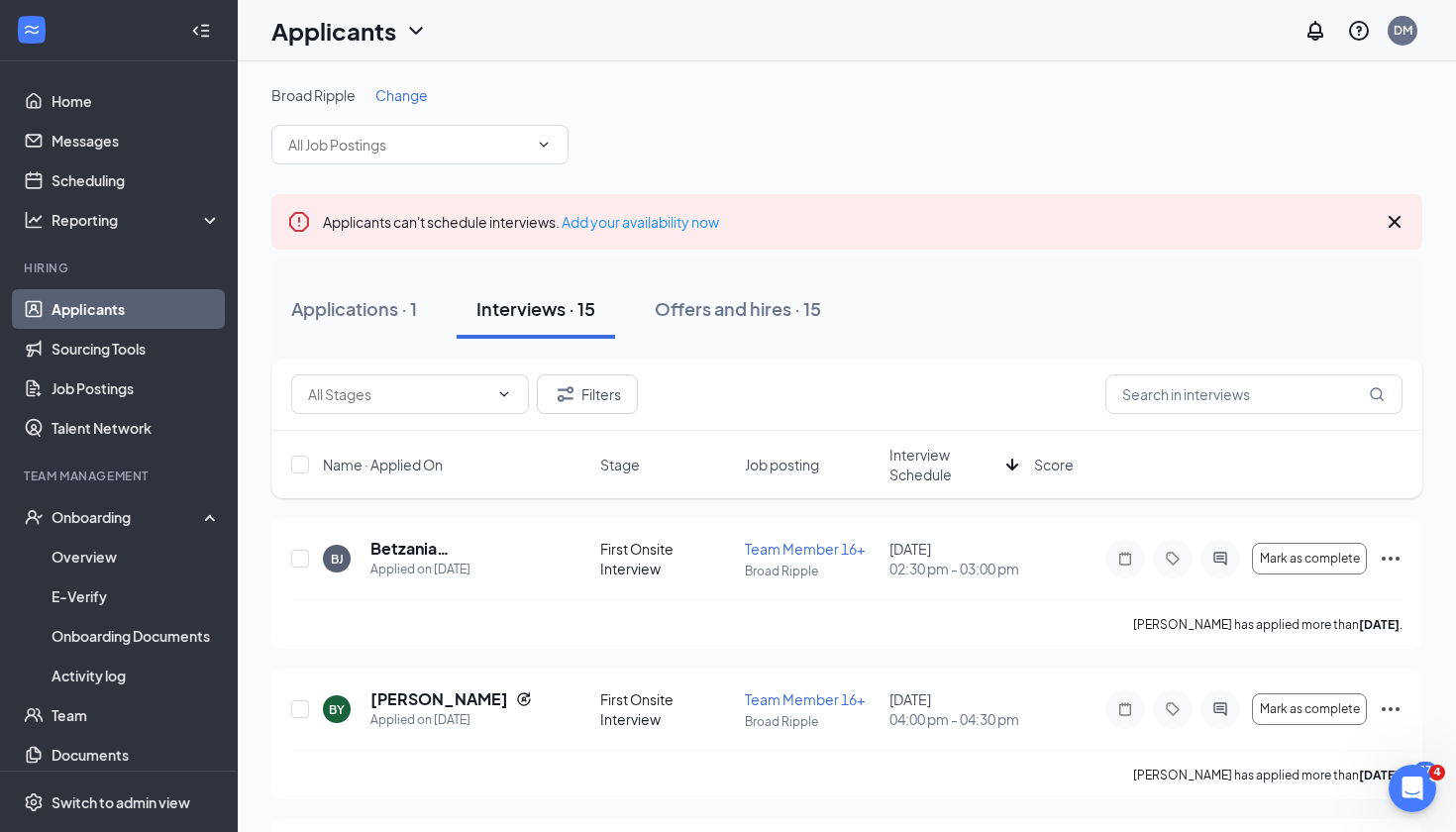
click at [922, 471] on span "Interview Schedule" at bounding box center [944, 465] width 109 height 40
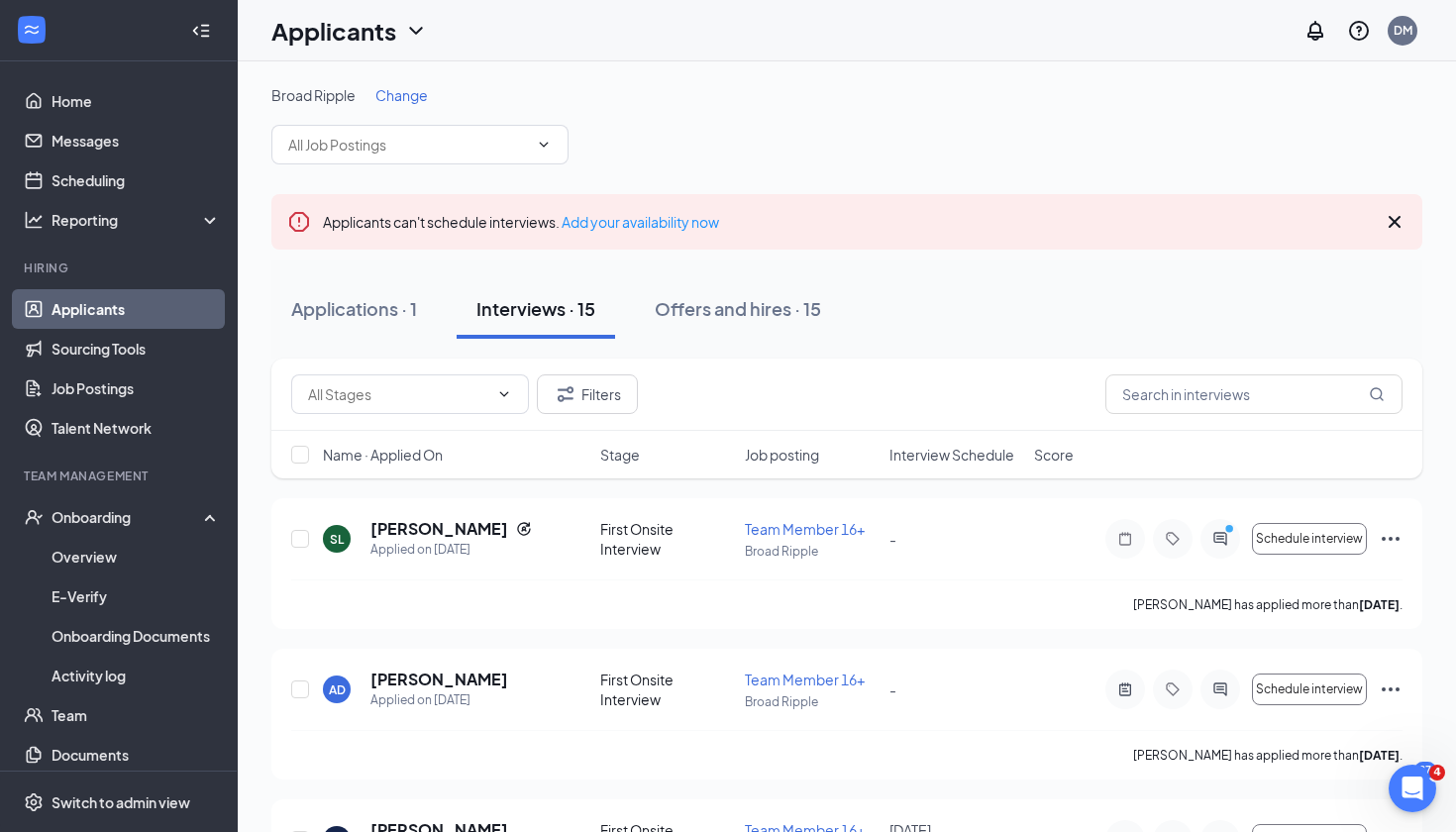
click at [922, 471] on div "Name · Applied On Stage Job posting Interview Schedule Score" at bounding box center [846, 455] width 1151 height 48
click at [953, 459] on span "Interview Schedule" at bounding box center [952, 455] width 125 height 20
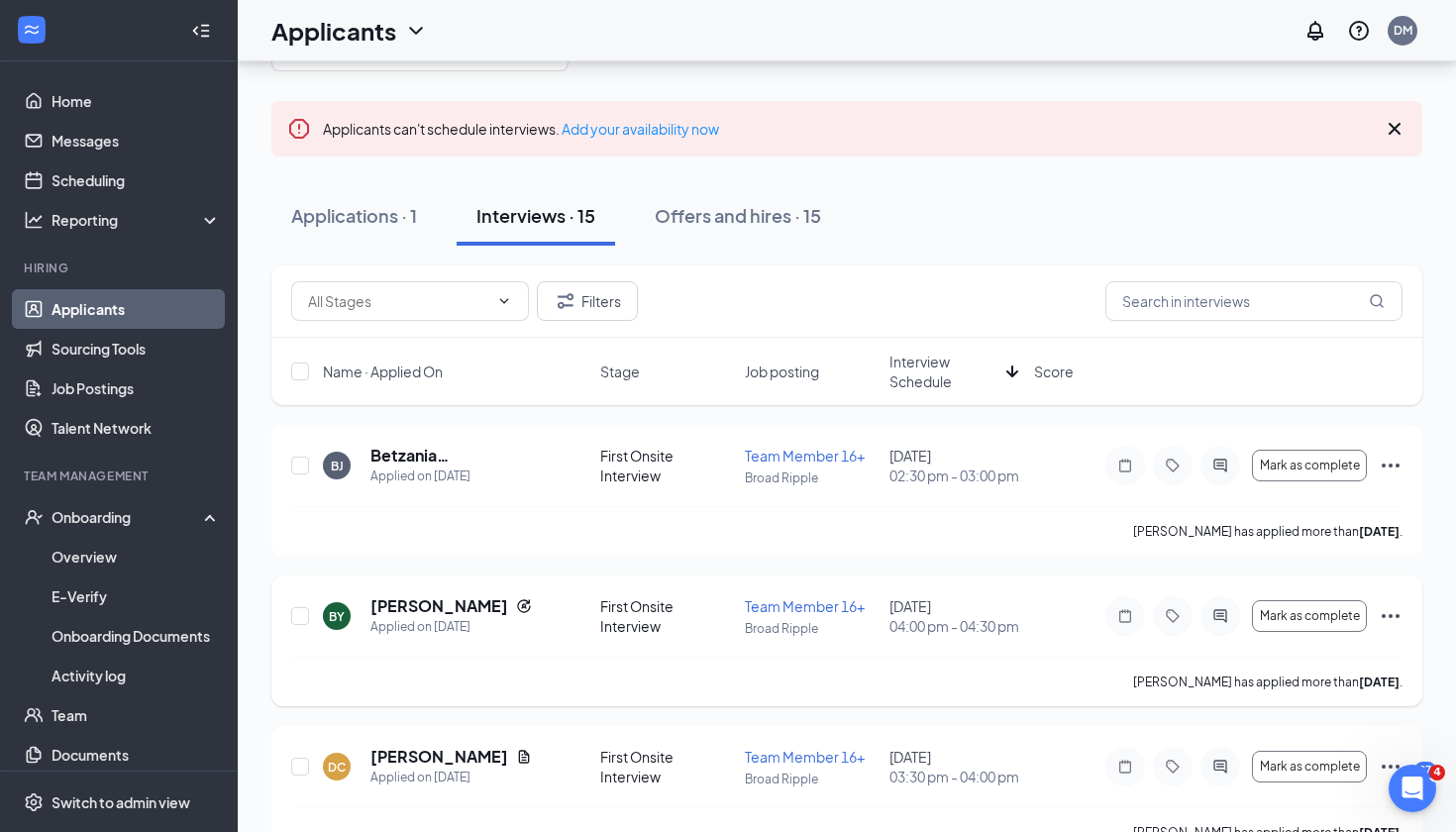
scroll to position [66, 0]
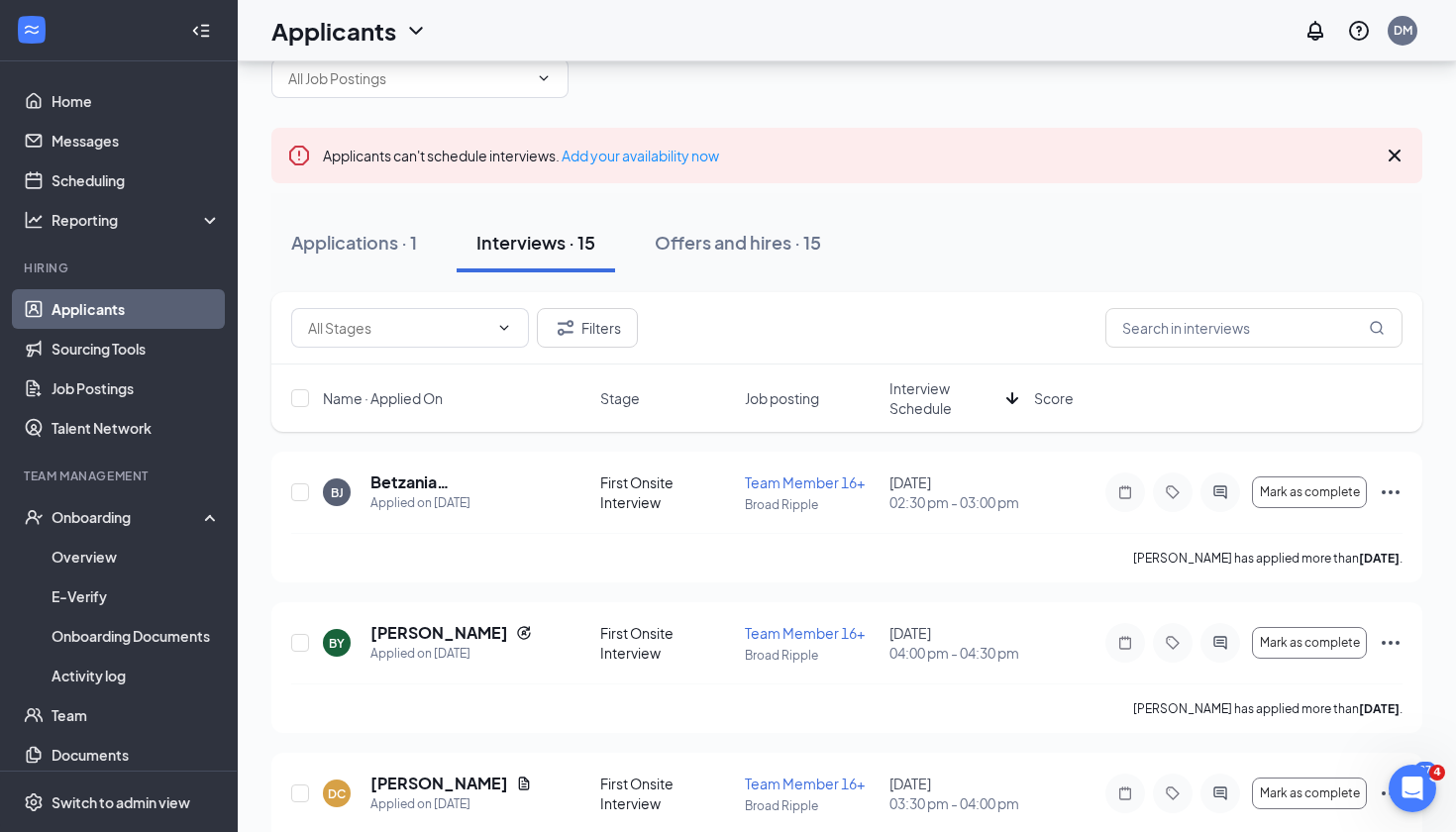
click at [930, 389] on span "Interview Schedule" at bounding box center [944, 398] width 109 height 40
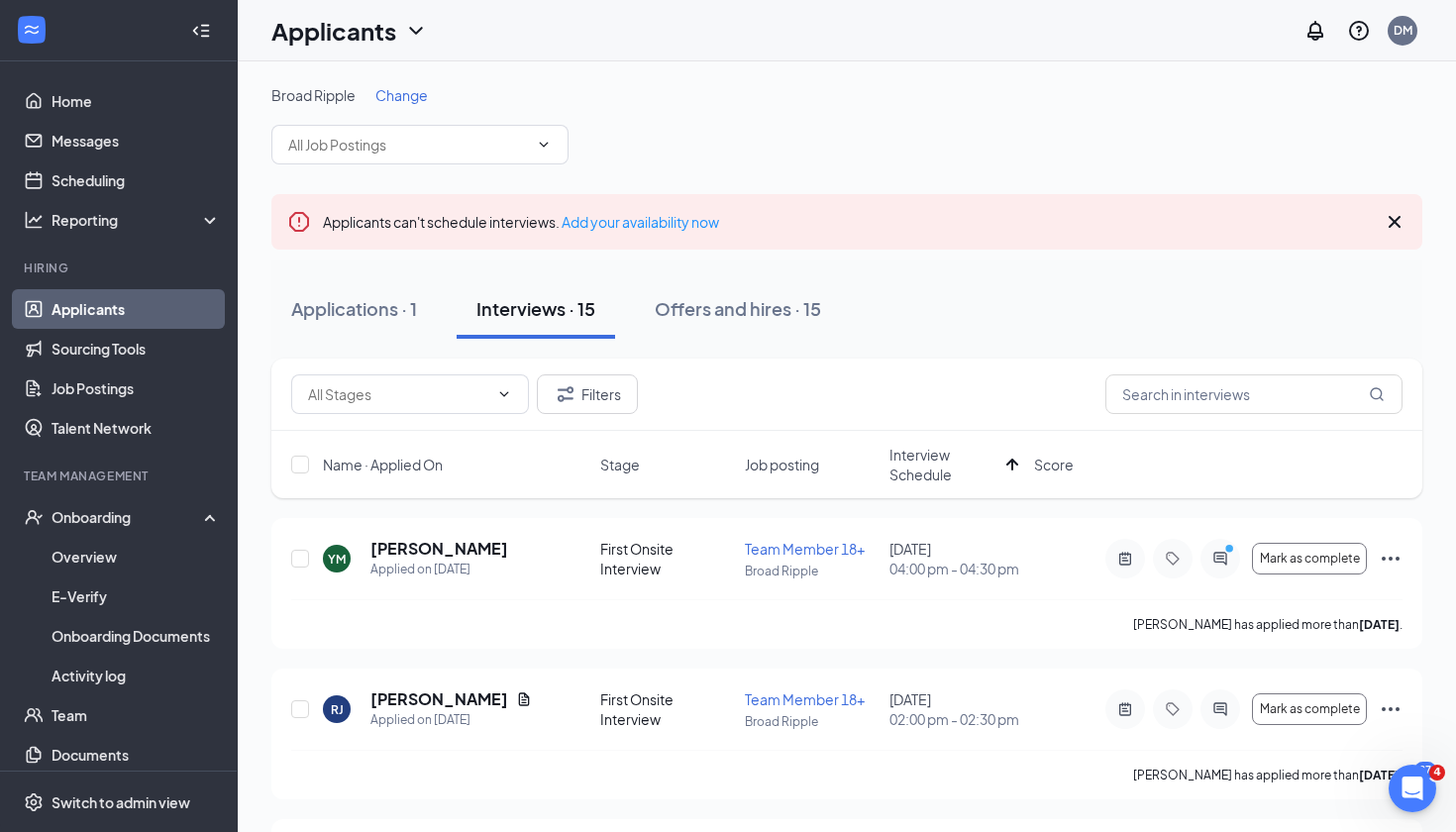
scroll to position [0, 0]
click at [401, 94] on span "Change" at bounding box center [401, 95] width 53 height 18
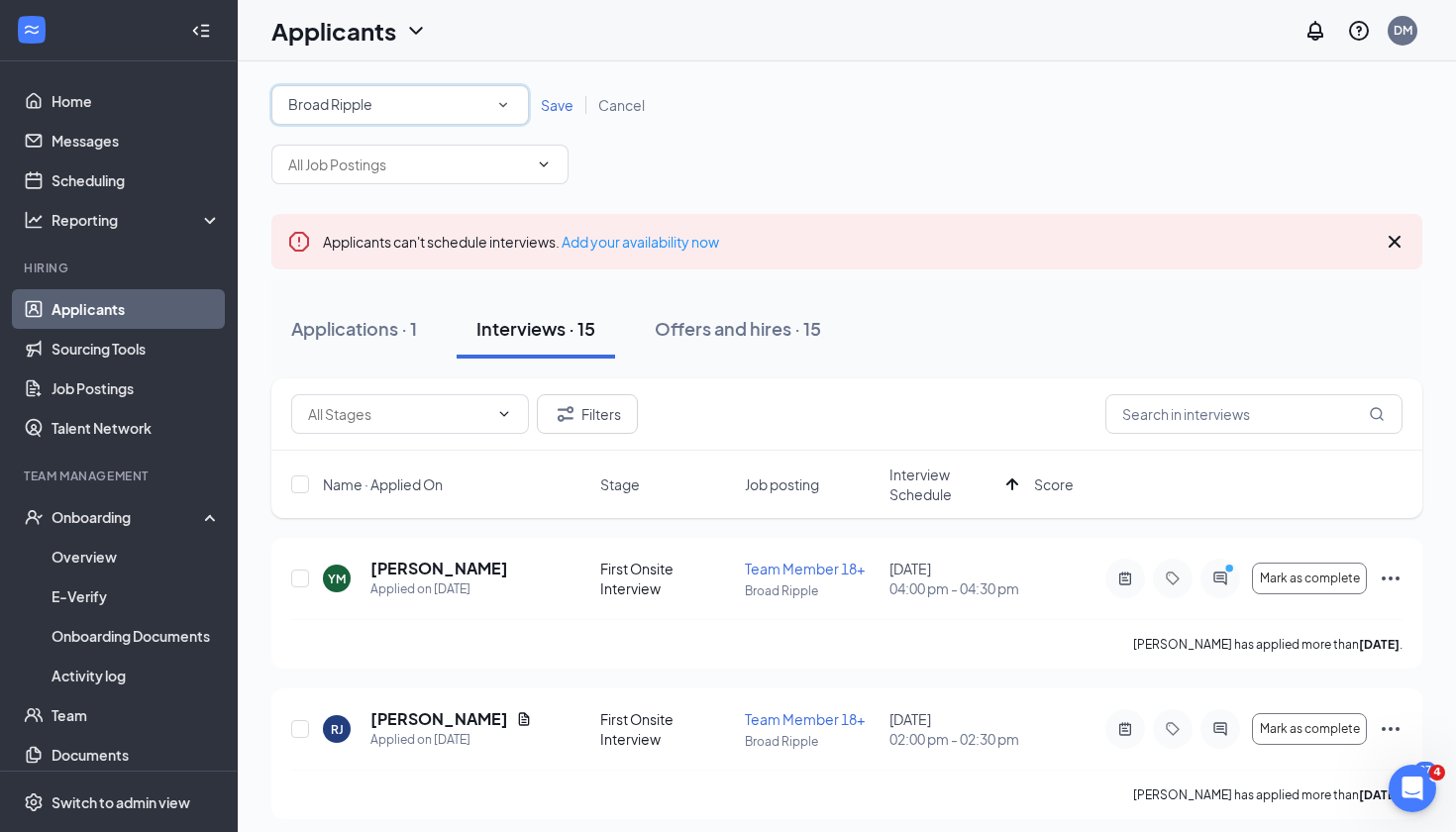
click at [424, 122] on div "All Locations [GEOGRAPHIC_DATA]" at bounding box center [400, 105] width 258 height 40
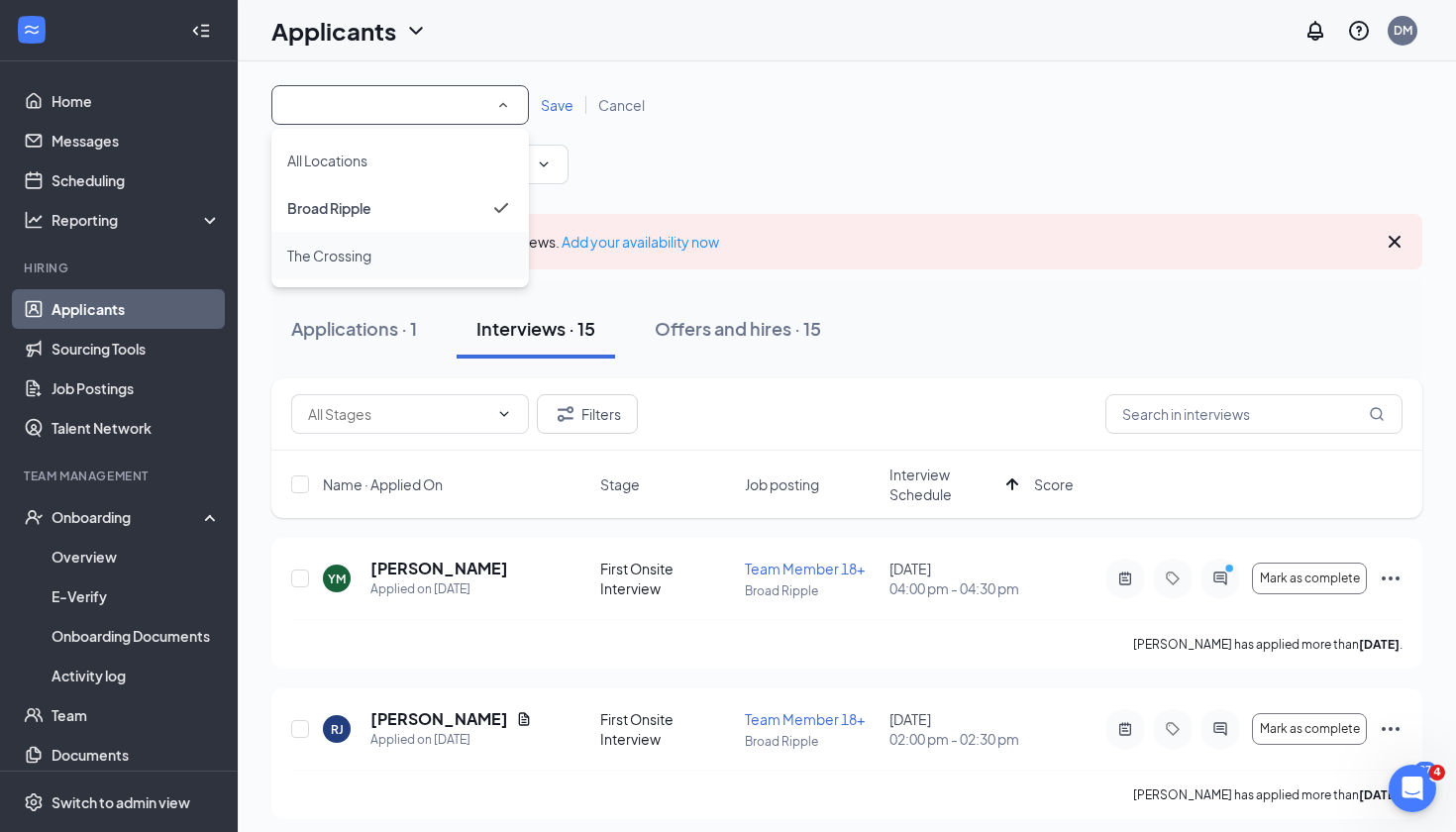
click at [395, 263] on div "The Crossing" at bounding box center [400, 256] width 226 height 24
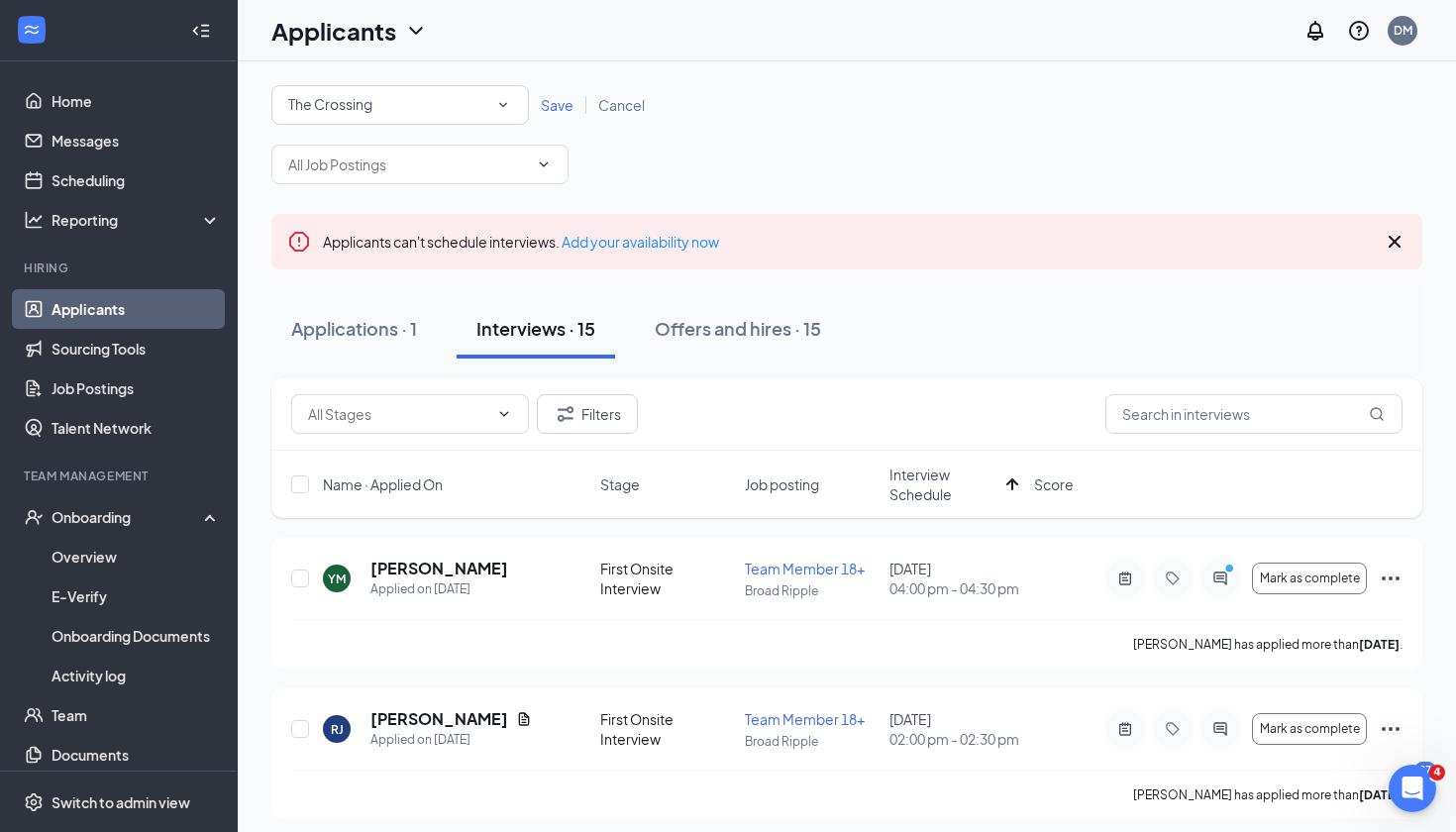
click at [553, 101] on span "Save" at bounding box center [557, 105] width 33 height 18
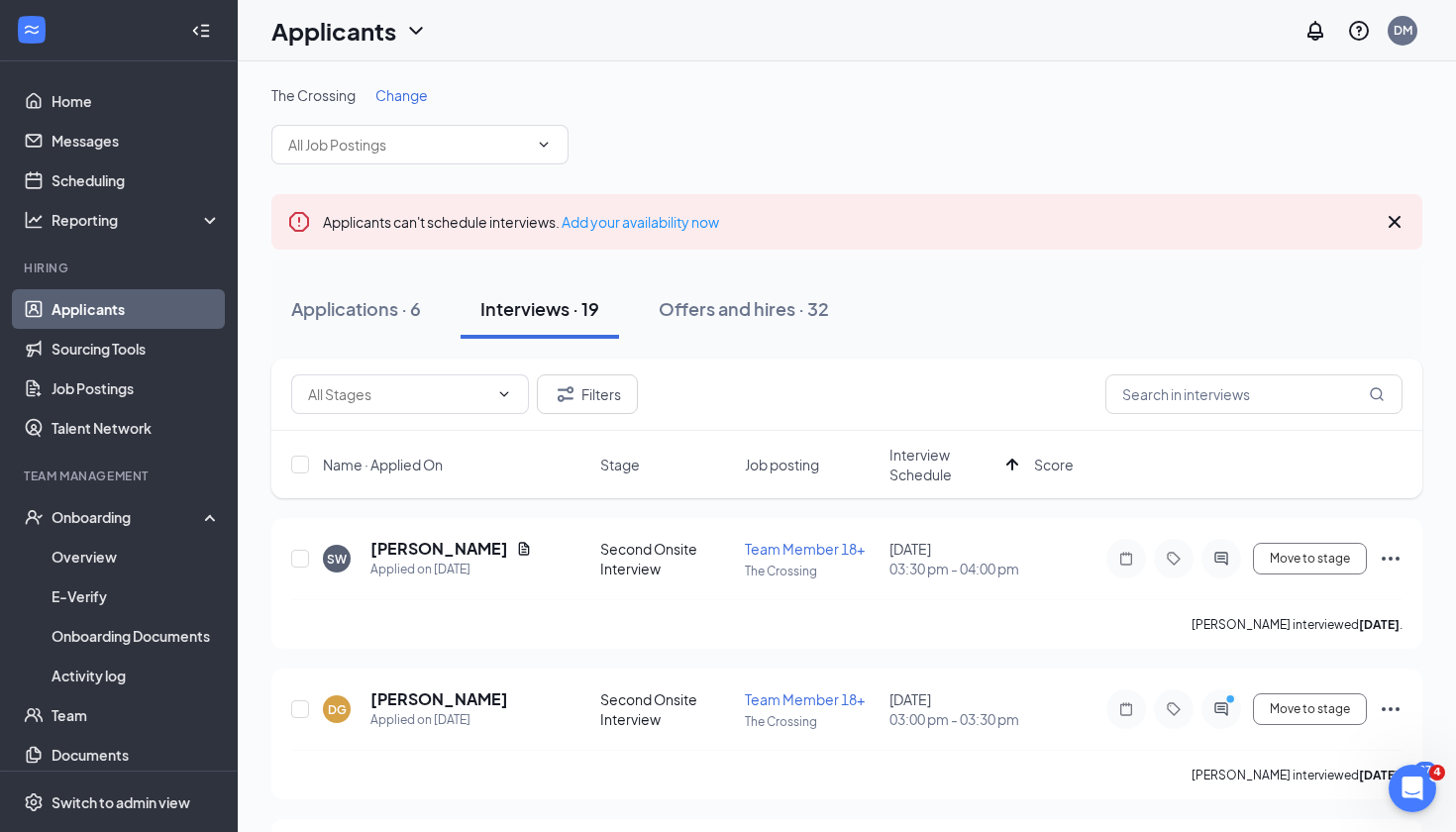
click at [934, 468] on span "Interview Schedule" at bounding box center [944, 465] width 109 height 40
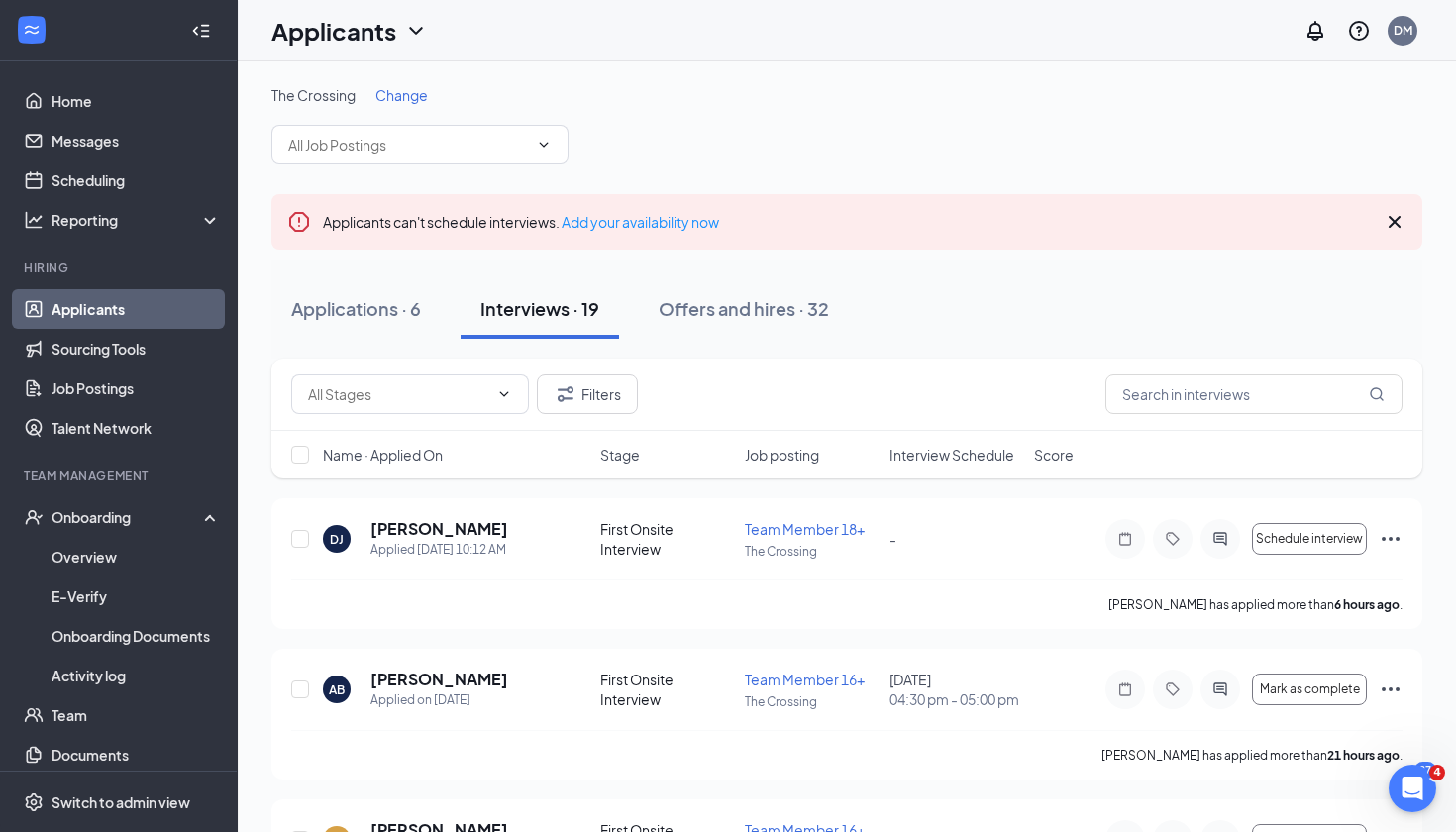
click at [965, 457] on span "Interview Schedule" at bounding box center [952, 455] width 125 height 20
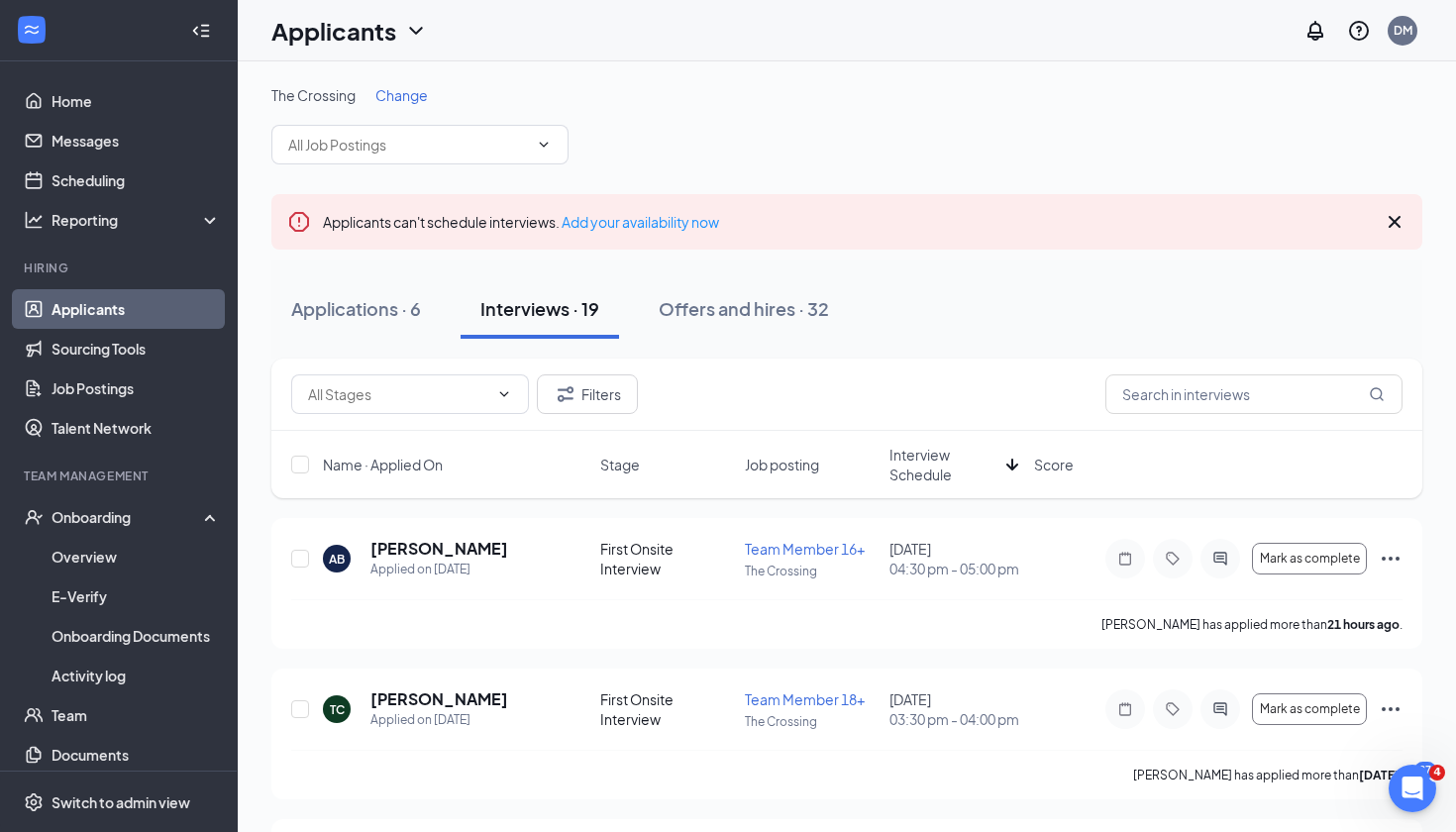
click at [959, 454] on span "Interview Schedule" at bounding box center [944, 465] width 109 height 40
